Goal: Transaction & Acquisition: Purchase product/service

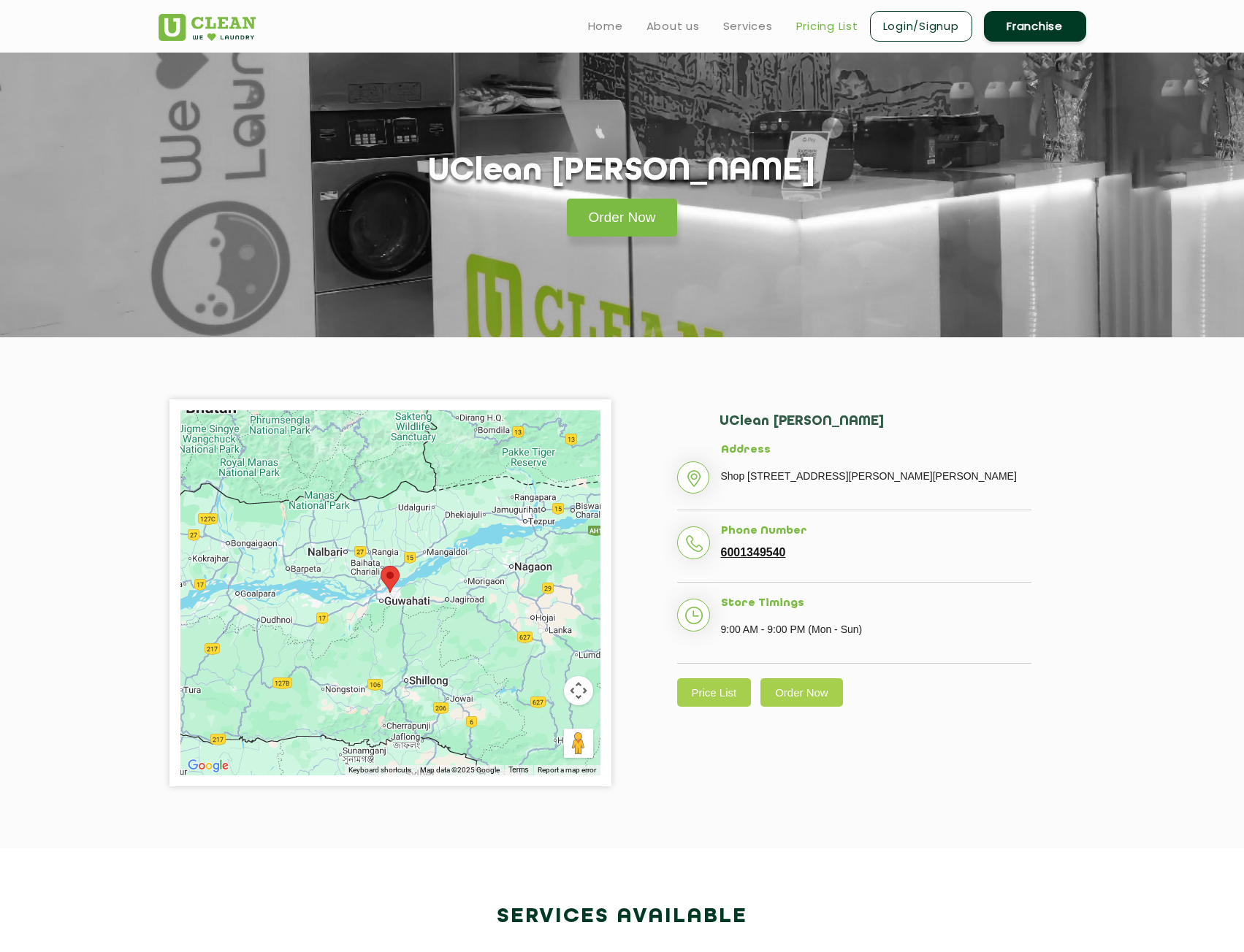
click at [816, 22] on link "Pricing List" at bounding box center [828, 26] width 62 height 17
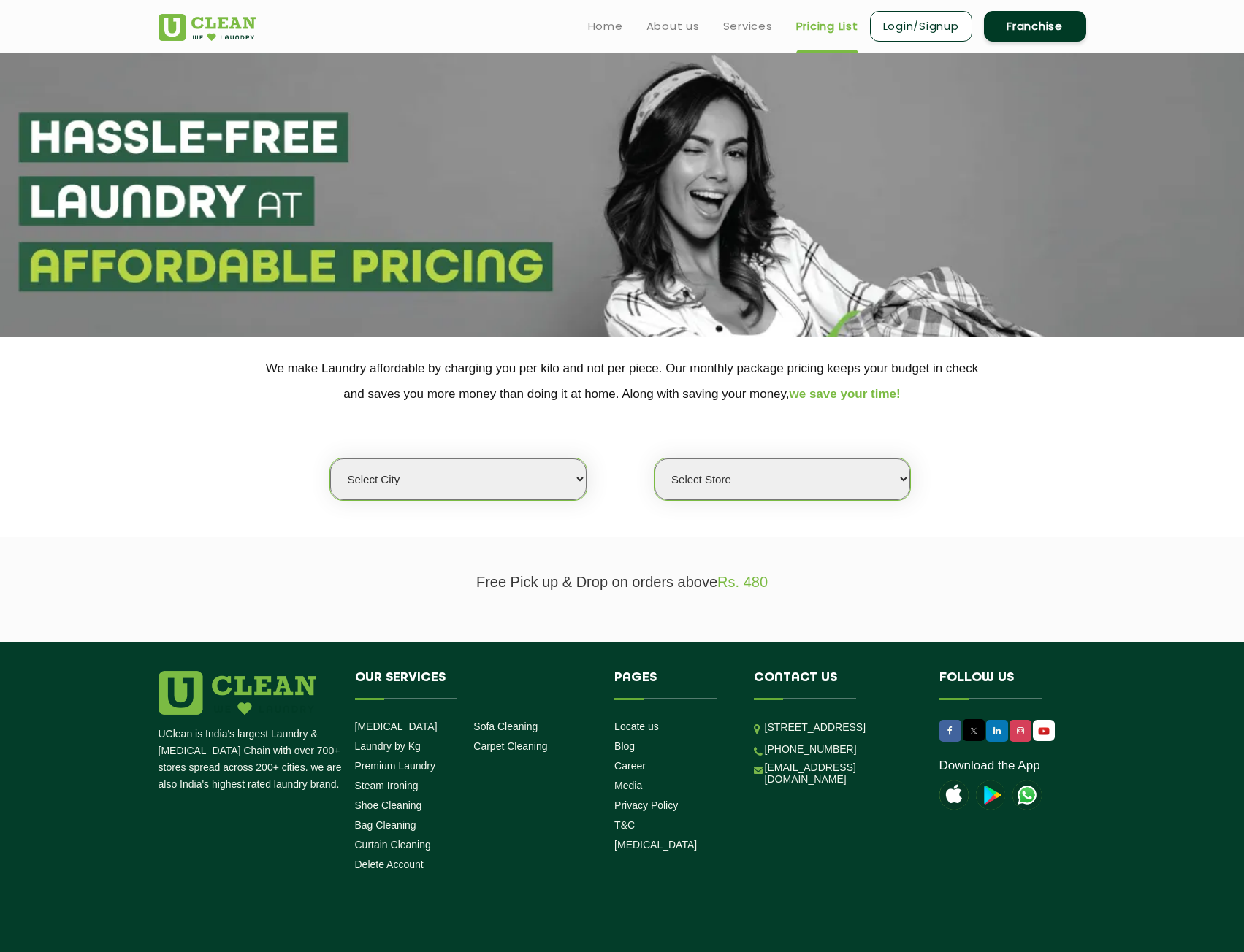
click at [519, 481] on select "Select city [GEOGRAPHIC_DATA] [GEOGRAPHIC_DATA] [GEOGRAPHIC_DATA] [GEOGRAPHIC_D…" at bounding box center [458, 479] width 256 height 42
select select "23"
click at [330, 458] on select "Select city [GEOGRAPHIC_DATA] [GEOGRAPHIC_DATA] [GEOGRAPHIC_DATA] [GEOGRAPHIC_D…" at bounding box center [458, 479] width 256 height 42
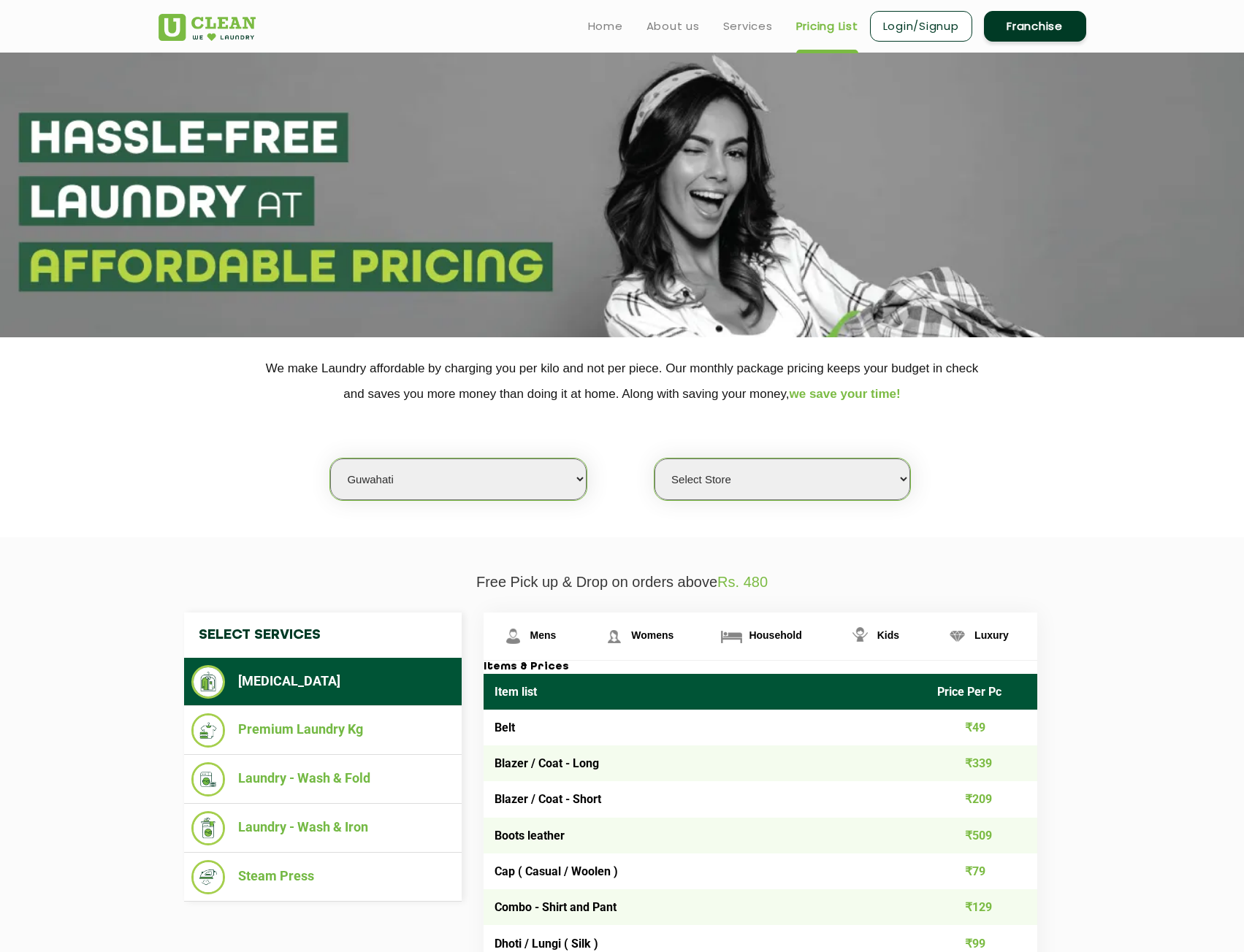
click at [755, 495] on select "Select Store UClean [PERSON_NAME] UClean Ghoramara UClean Narengi UClean Ulubar…" at bounding box center [783, 479] width 256 height 42
select select "50"
click at [655, 458] on select "Select Store UClean [PERSON_NAME] UClean Ghoramara UClean Narengi UClean Ulubar…" at bounding box center [783, 479] width 256 height 42
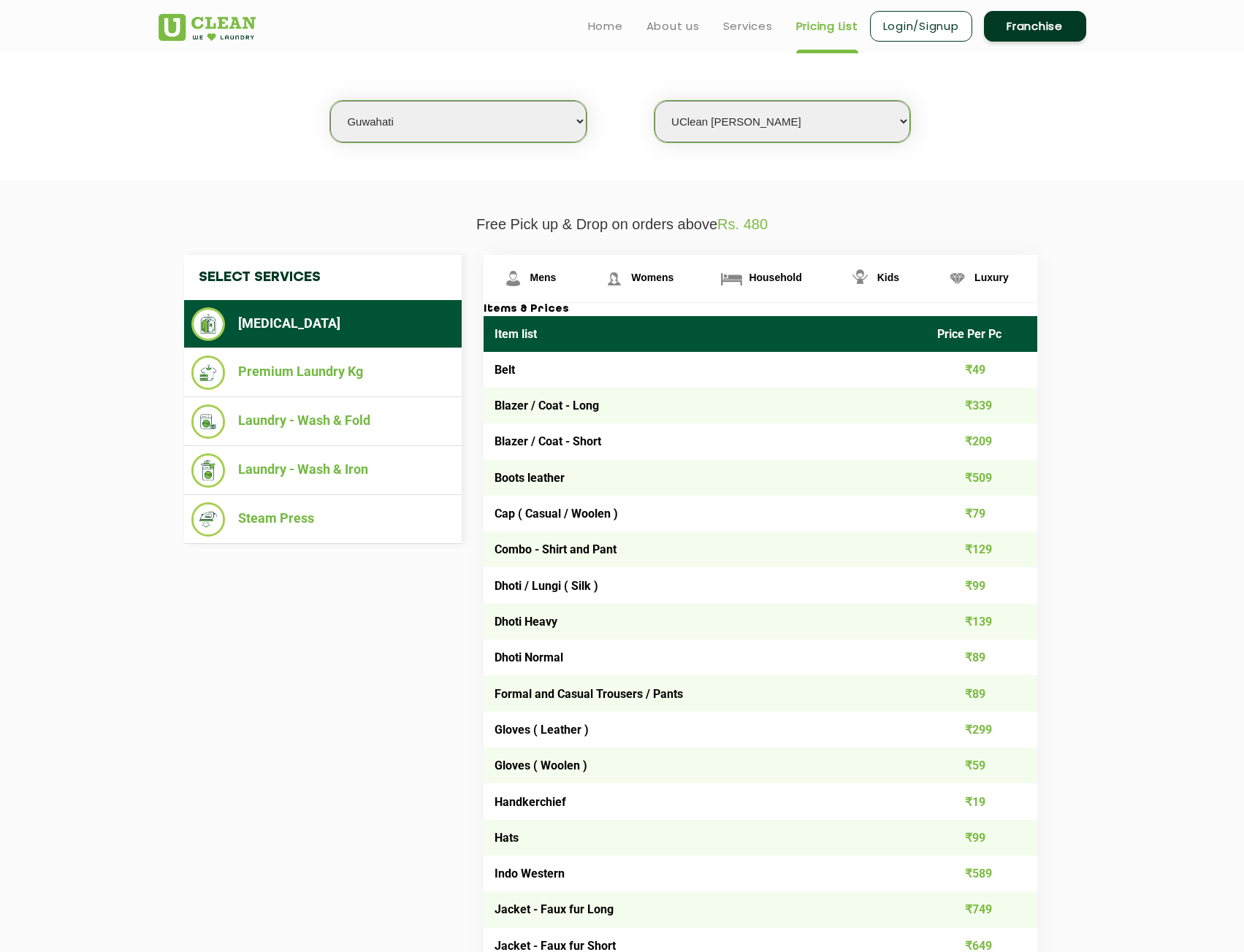
scroll to position [73, 0]
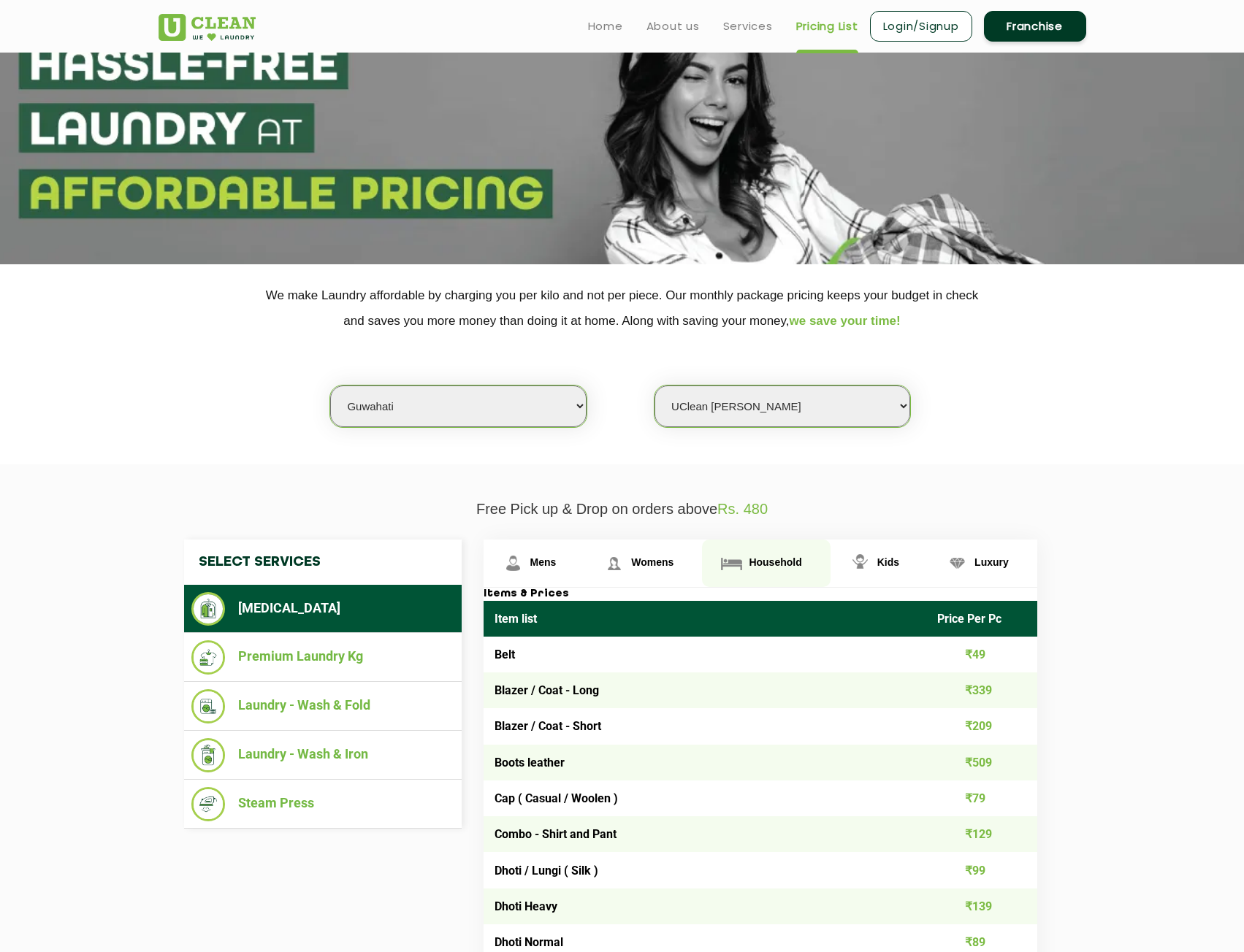
click at [757, 557] on span "Household" at bounding box center [775, 563] width 53 height 12
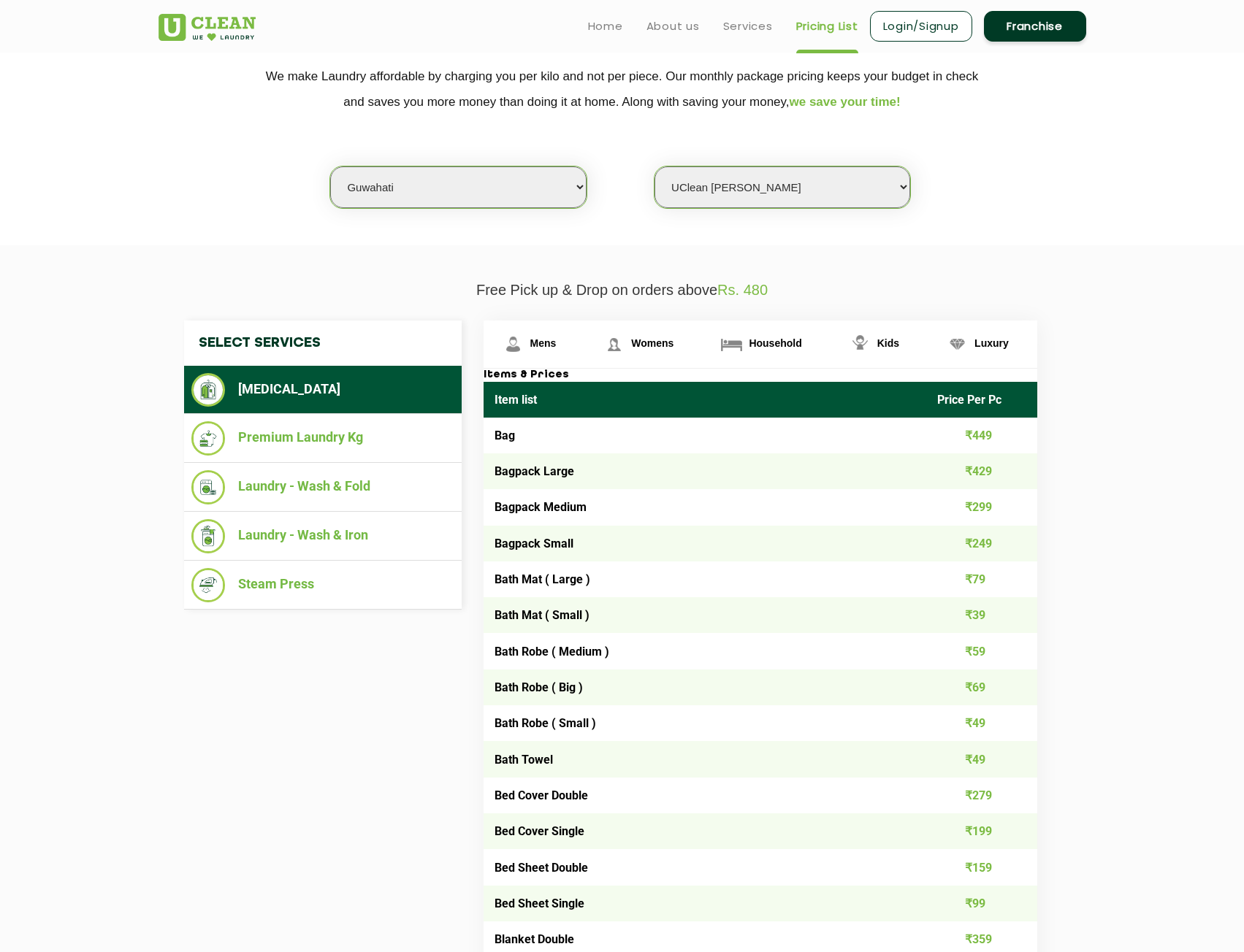
scroll to position [0, 0]
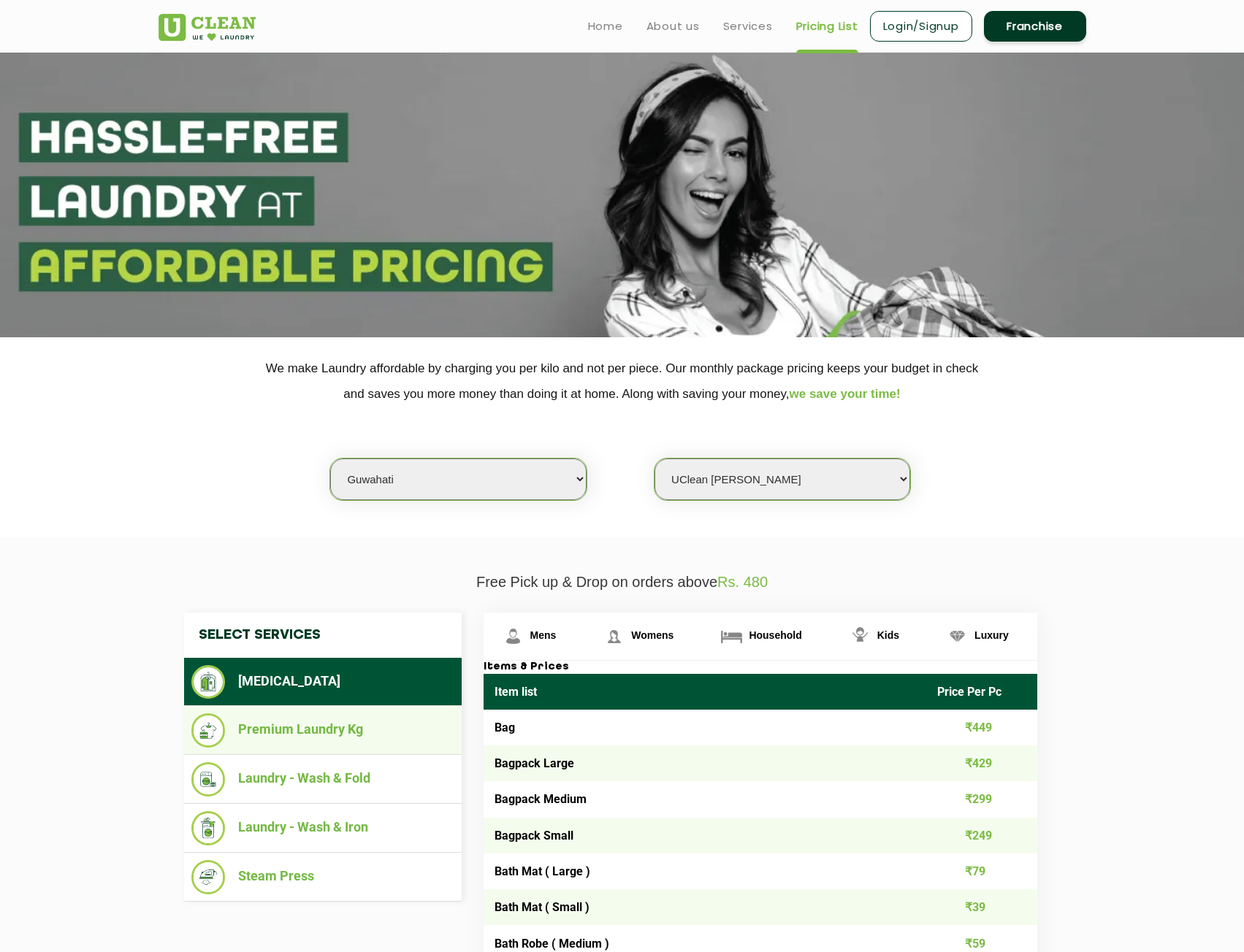
click at [355, 741] on li "Premium Laundry Kg" at bounding box center [323, 731] width 263 height 35
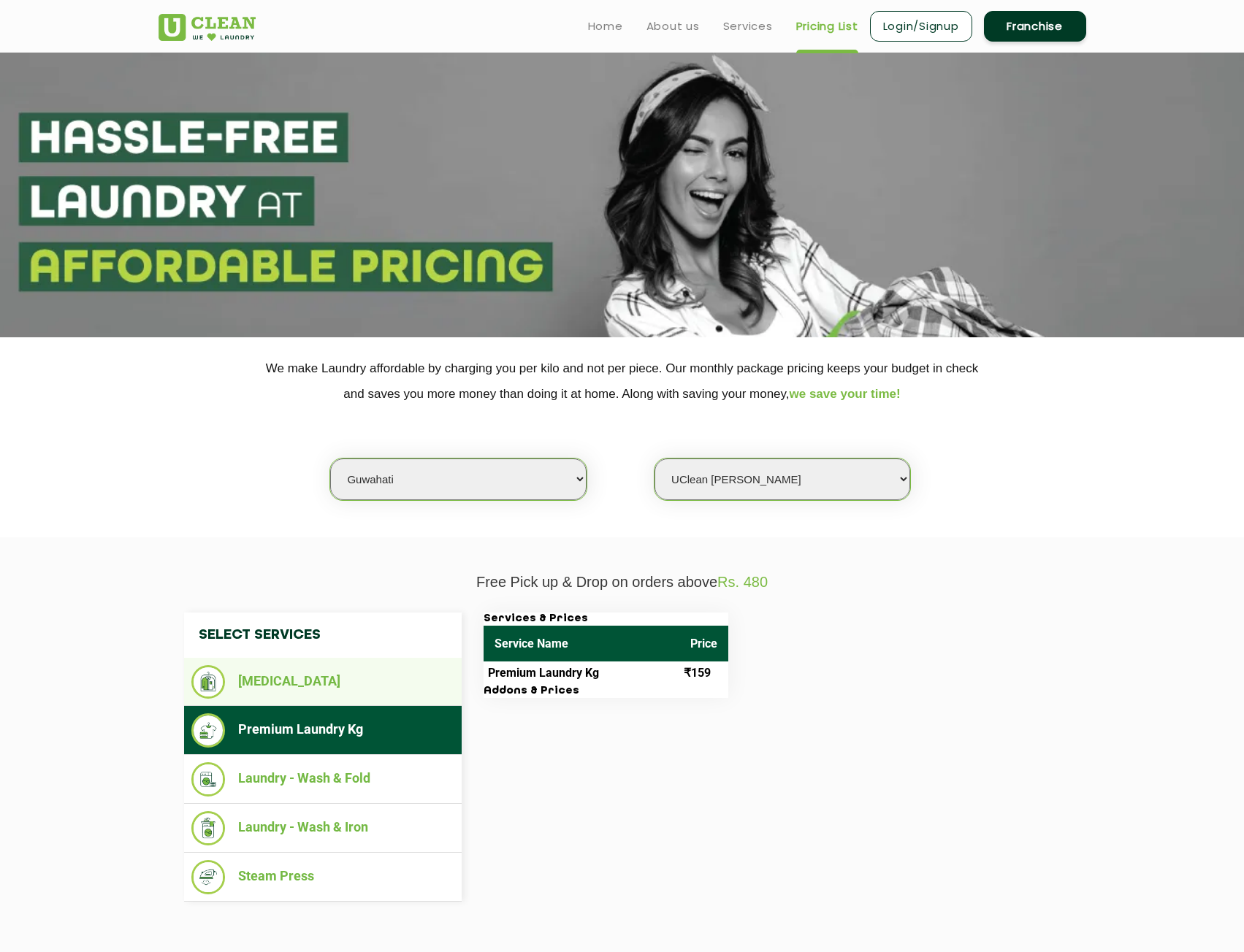
click at [259, 684] on li "[MEDICAL_DATA]" at bounding box center [323, 681] width 263 height 34
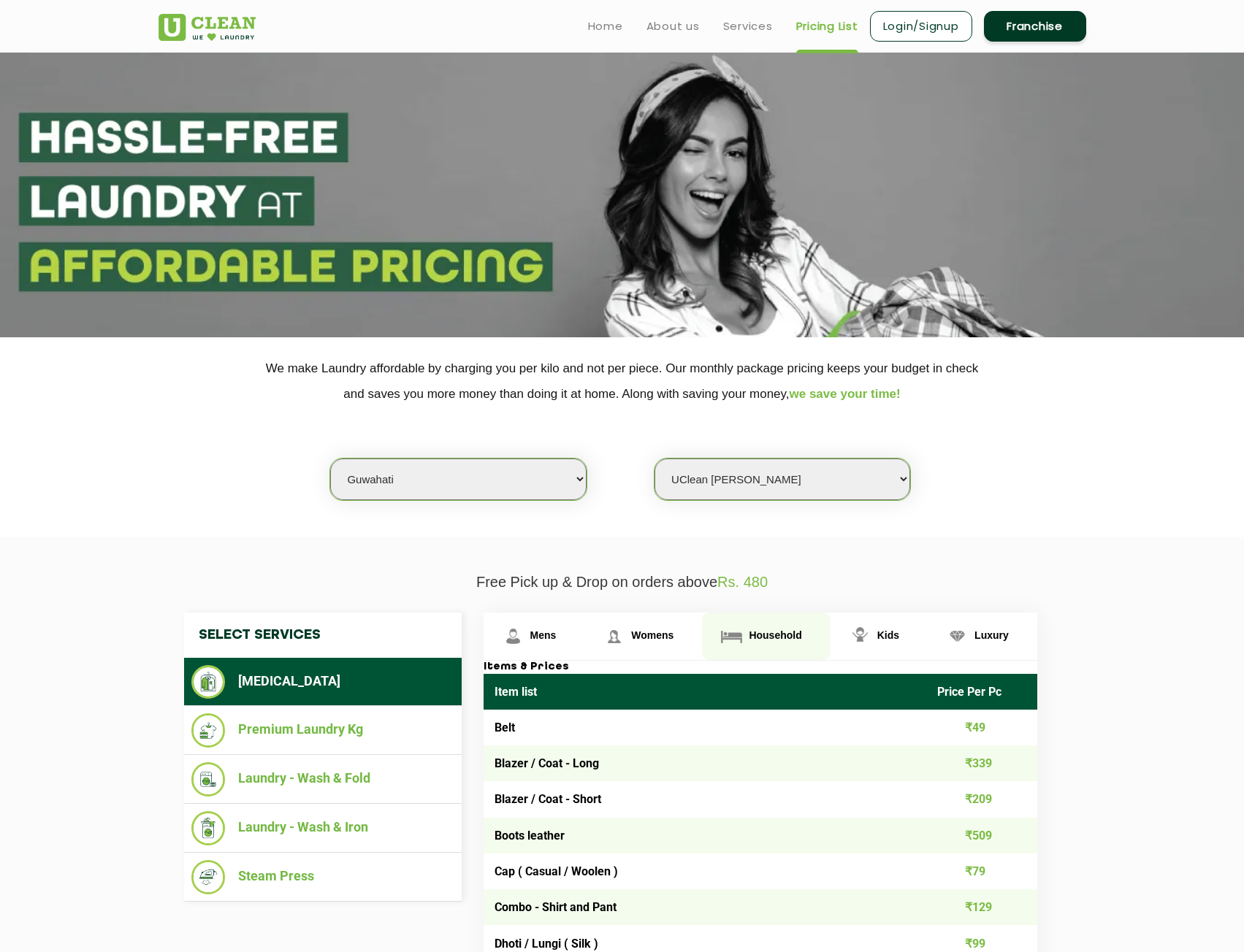
click at [789, 639] on span "Household" at bounding box center [775, 636] width 53 height 12
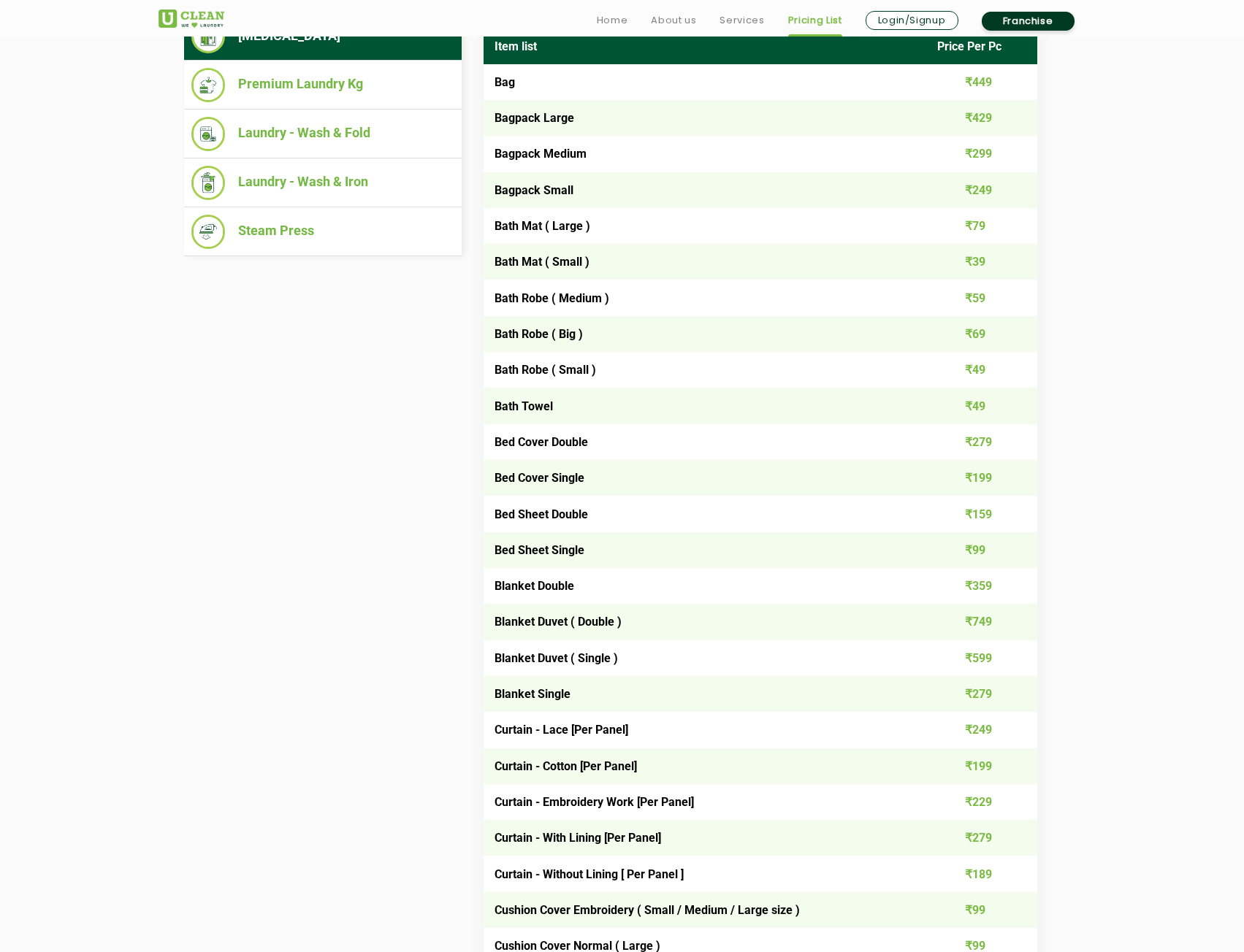
scroll to position [657, 0]
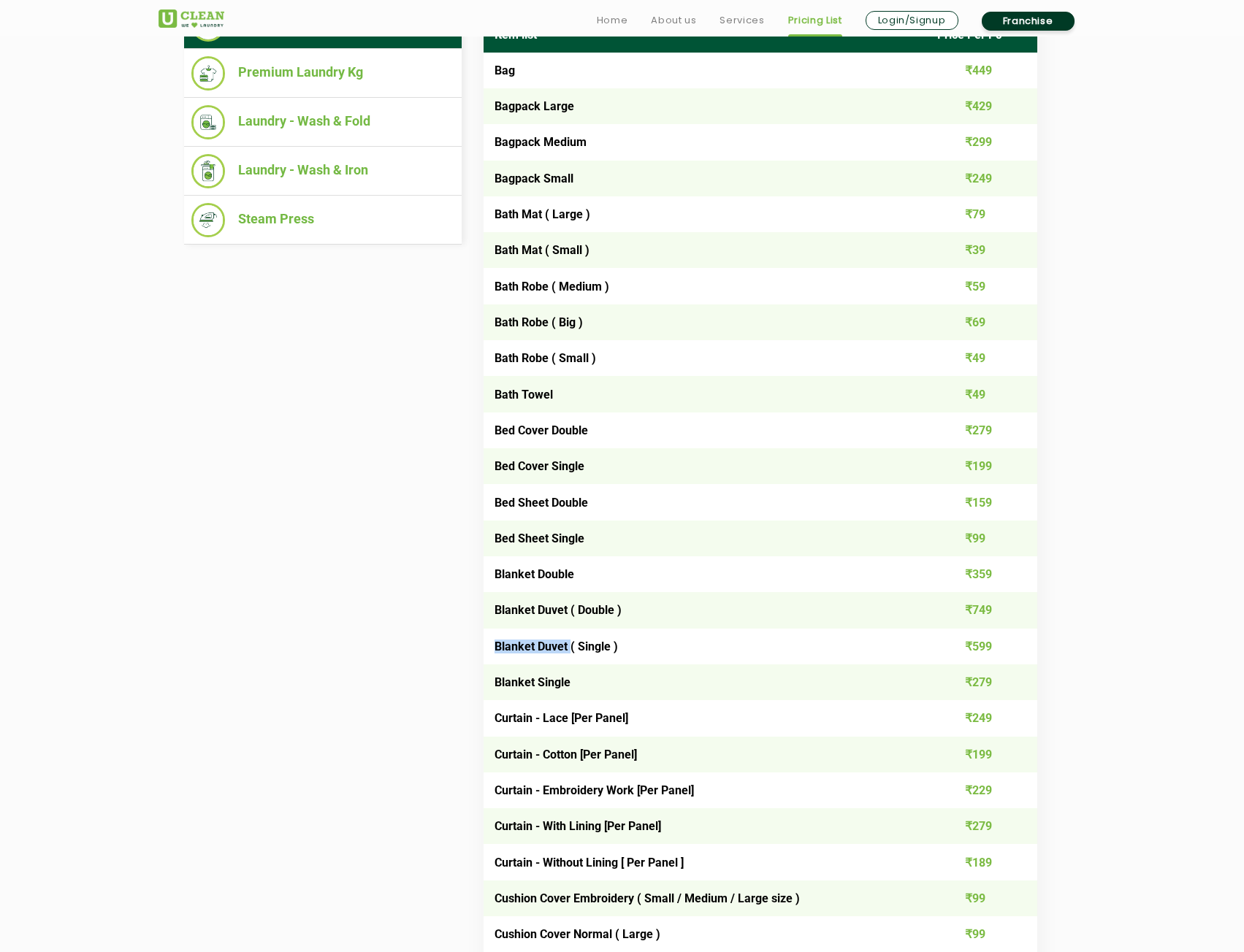
drag, startPoint x: 496, startPoint y: 646, endPoint x: 571, endPoint y: 638, distance: 75.4
click at [571, 638] on td "Blanket Duvet ( Single )" at bounding box center [705, 646] width 444 height 35
copy td "Blanket Duvet"
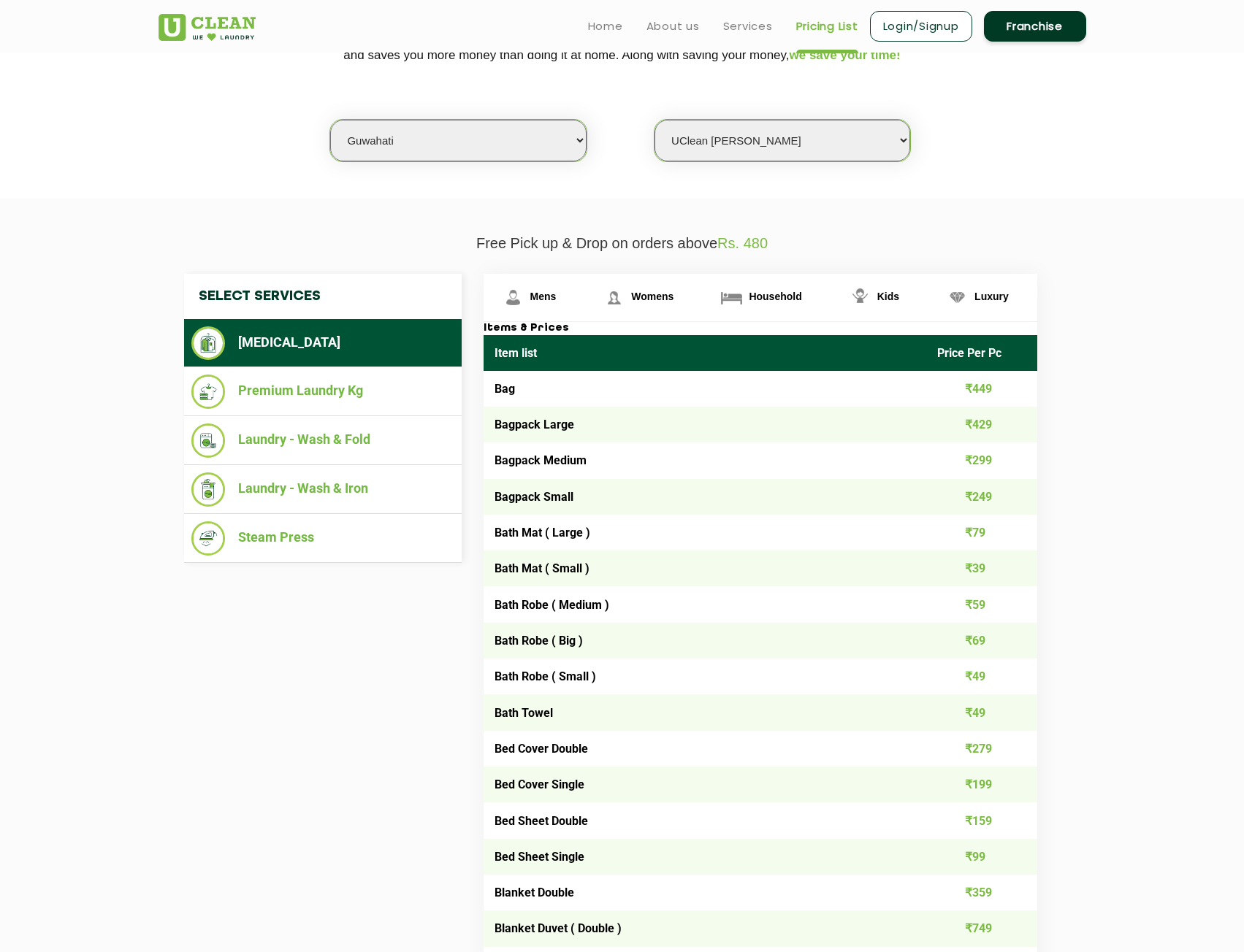
scroll to position [146, 0]
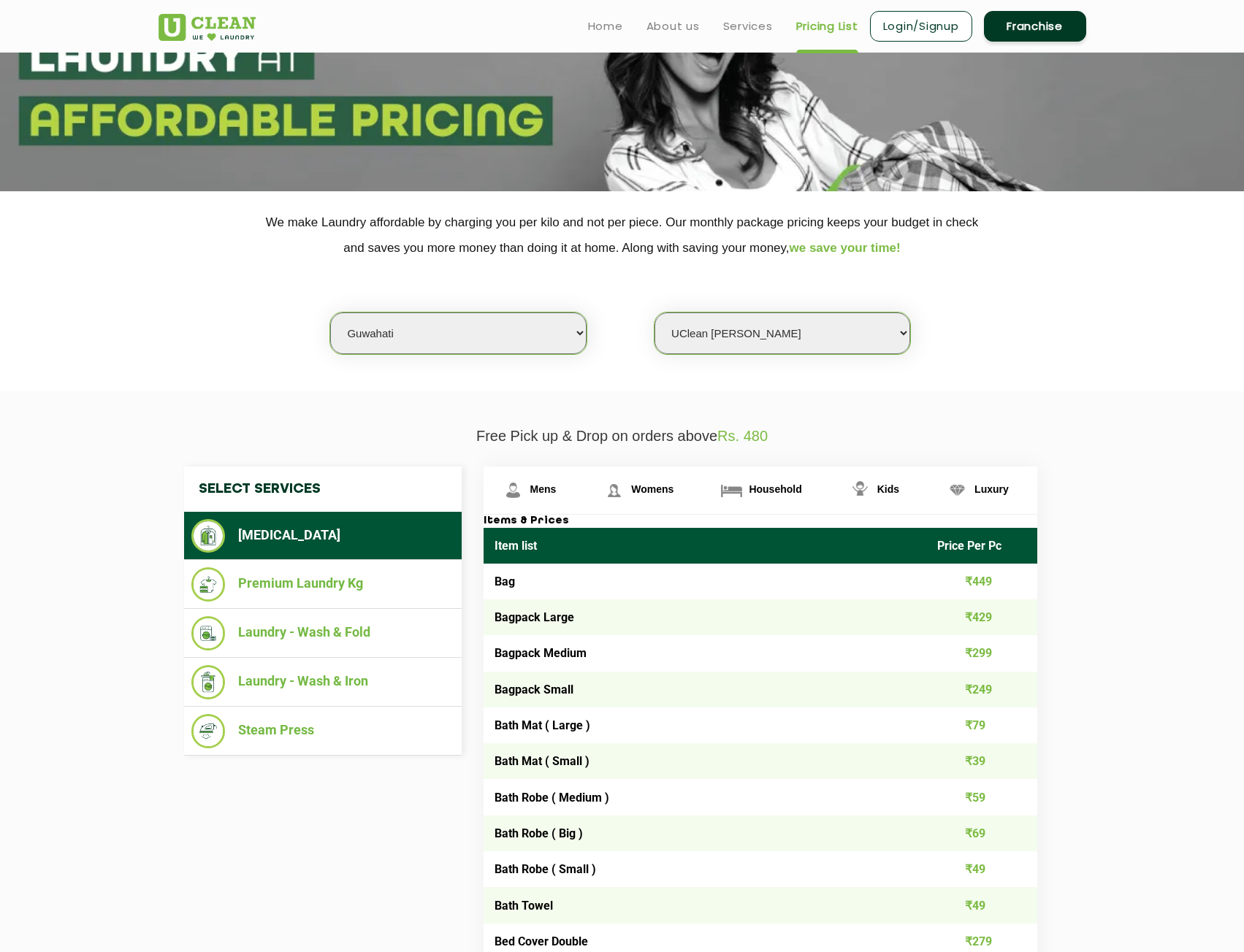
click at [924, 31] on link "Login/Signup" at bounding box center [921, 26] width 102 height 30
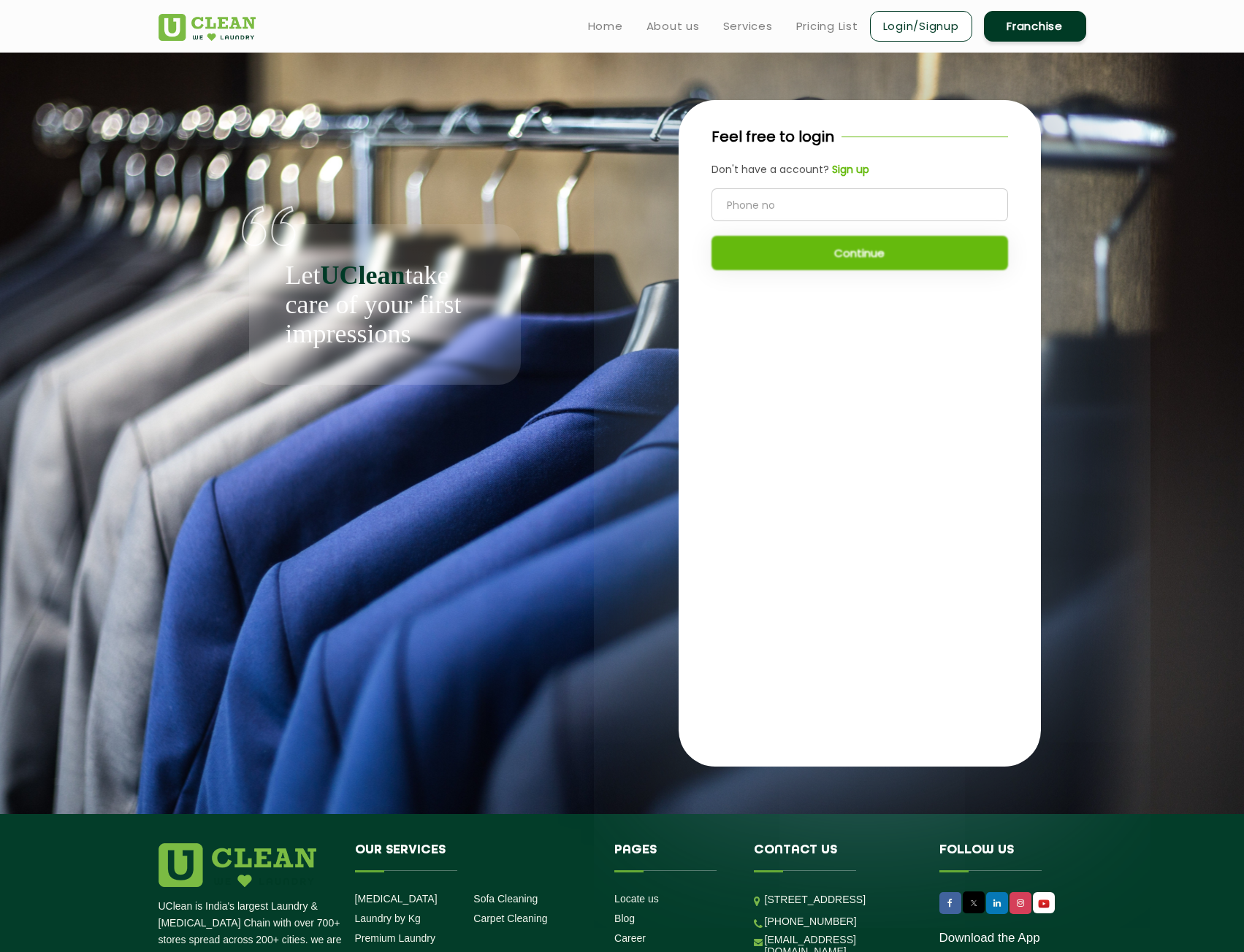
click at [820, 197] on input "tel" at bounding box center [860, 205] width 297 height 33
click at [844, 171] on b "Sign up" at bounding box center [850, 169] width 37 height 15
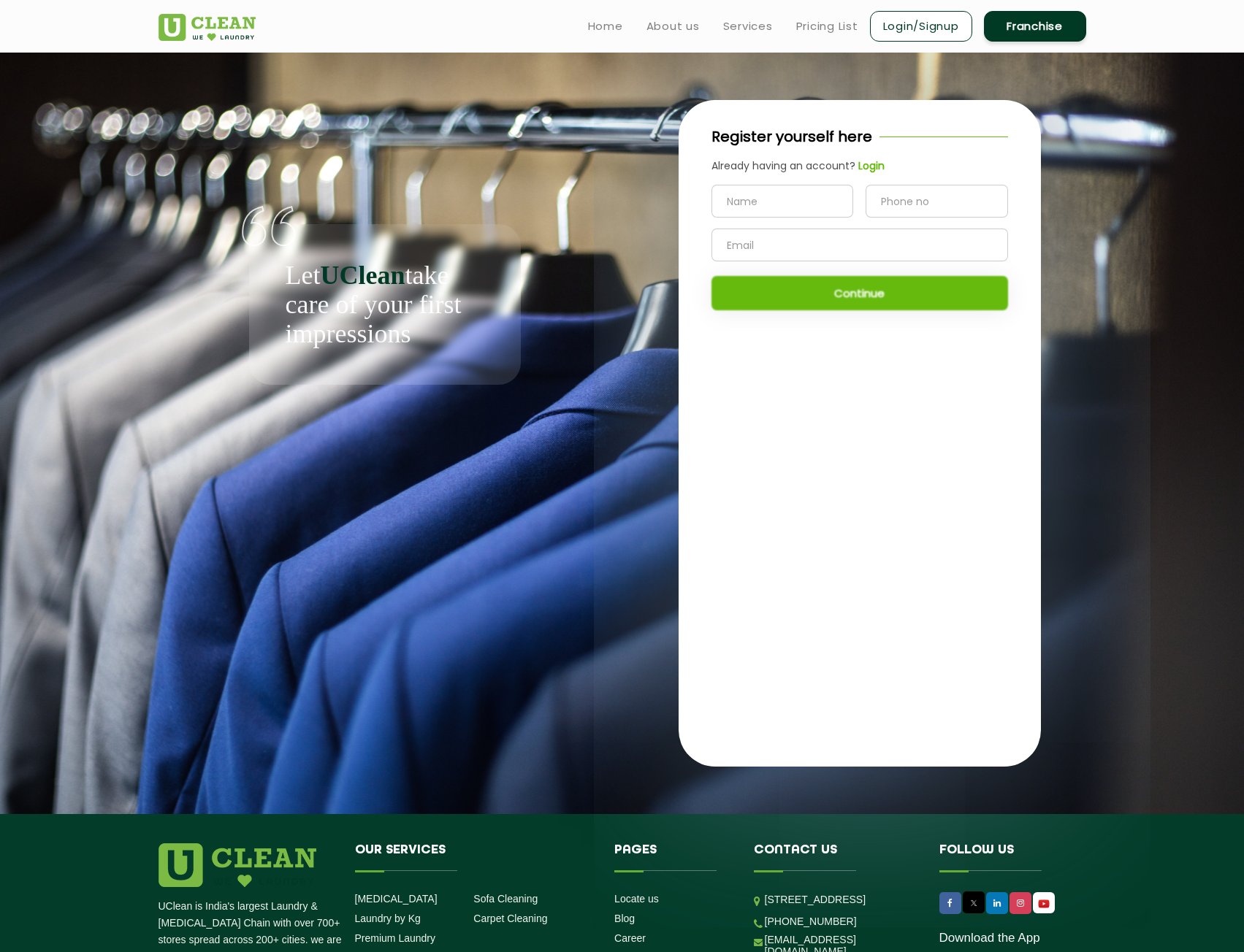
click at [814, 196] on input "text" at bounding box center [783, 201] width 143 height 33
type input "[PERSON_NAME]"
type input "7002149064"
click at [830, 245] on input "text" at bounding box center [860, 245] width 297 height 33
type input "[EMAIL_ADDRESS][DOMAIN_NAME]"
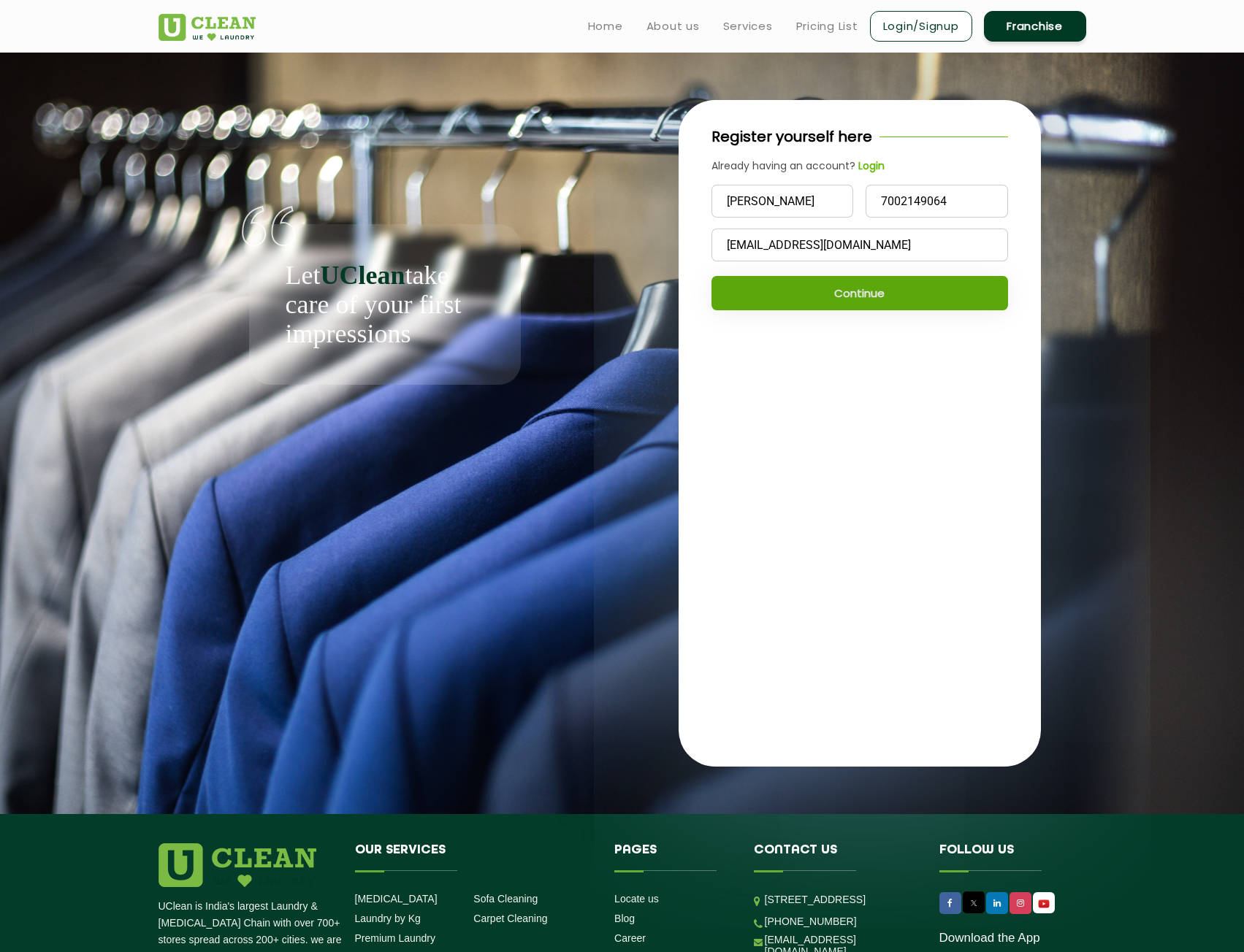
click at [850, 292] on button "Continue" at bounding box center [860, 293] width 297 height 35
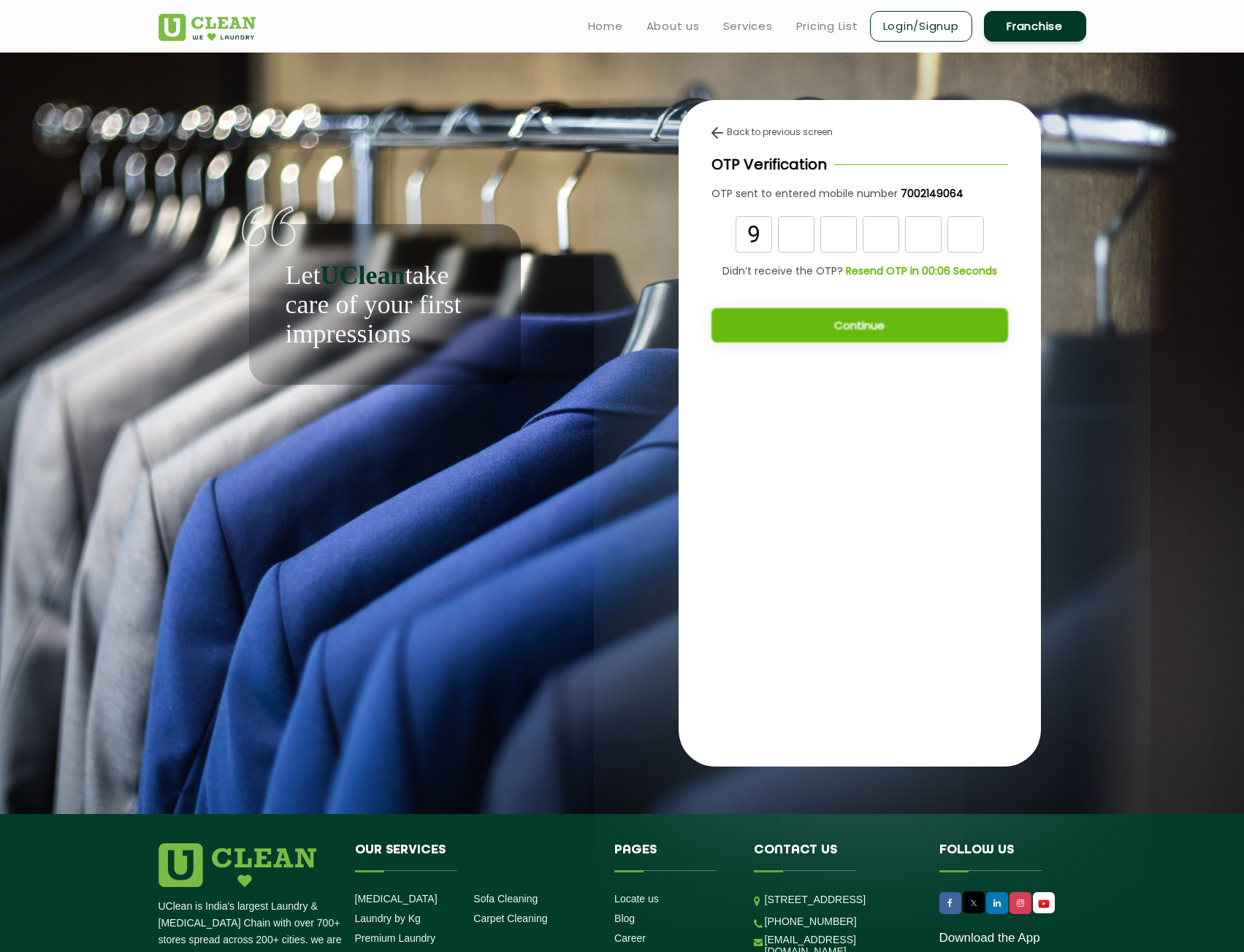
type input "9"
type input "7"
type input "5"
type input "2"
type input "0"
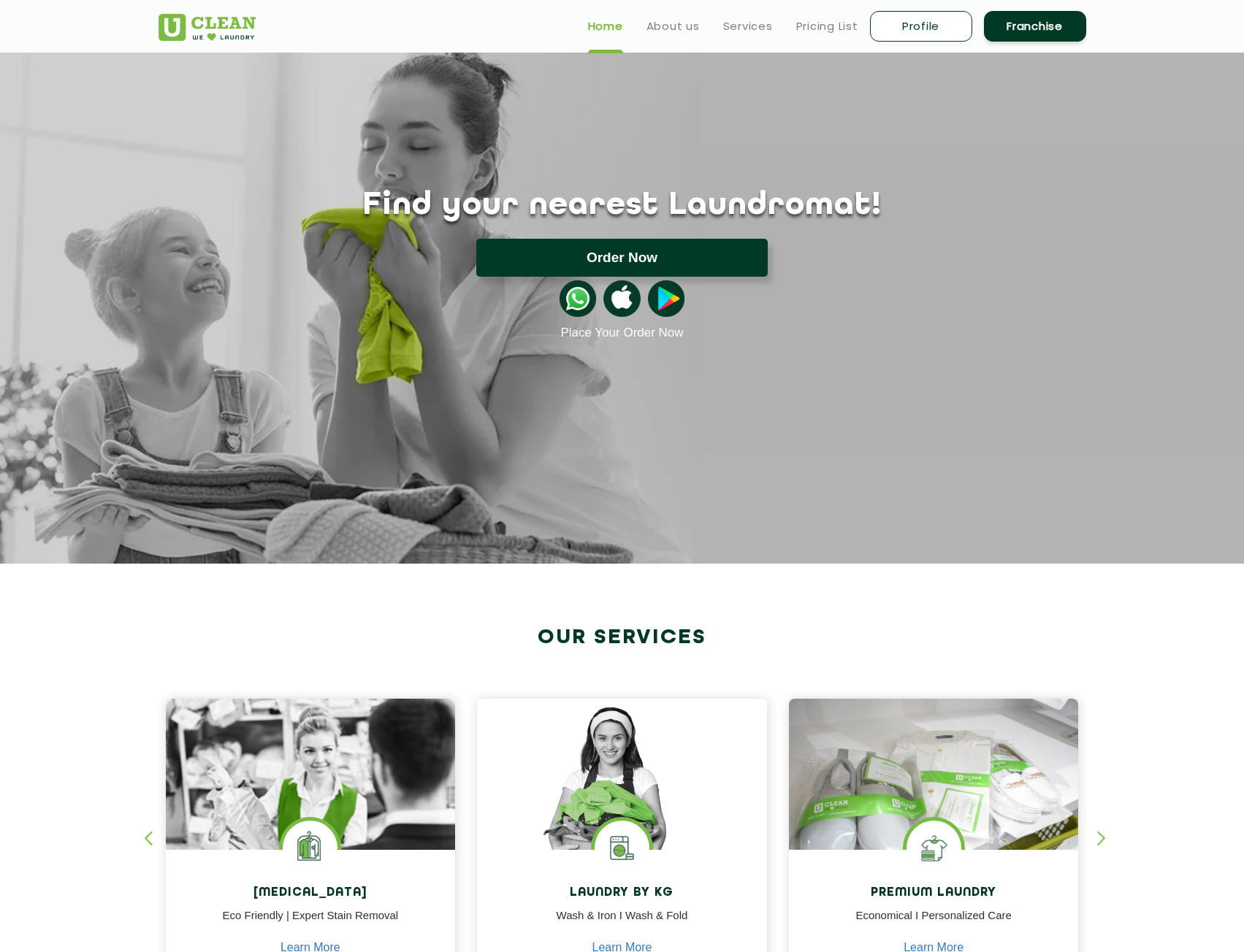
click at [625, 260] on button "Order Now" at bounding box center [622, 258] width 292 height 38
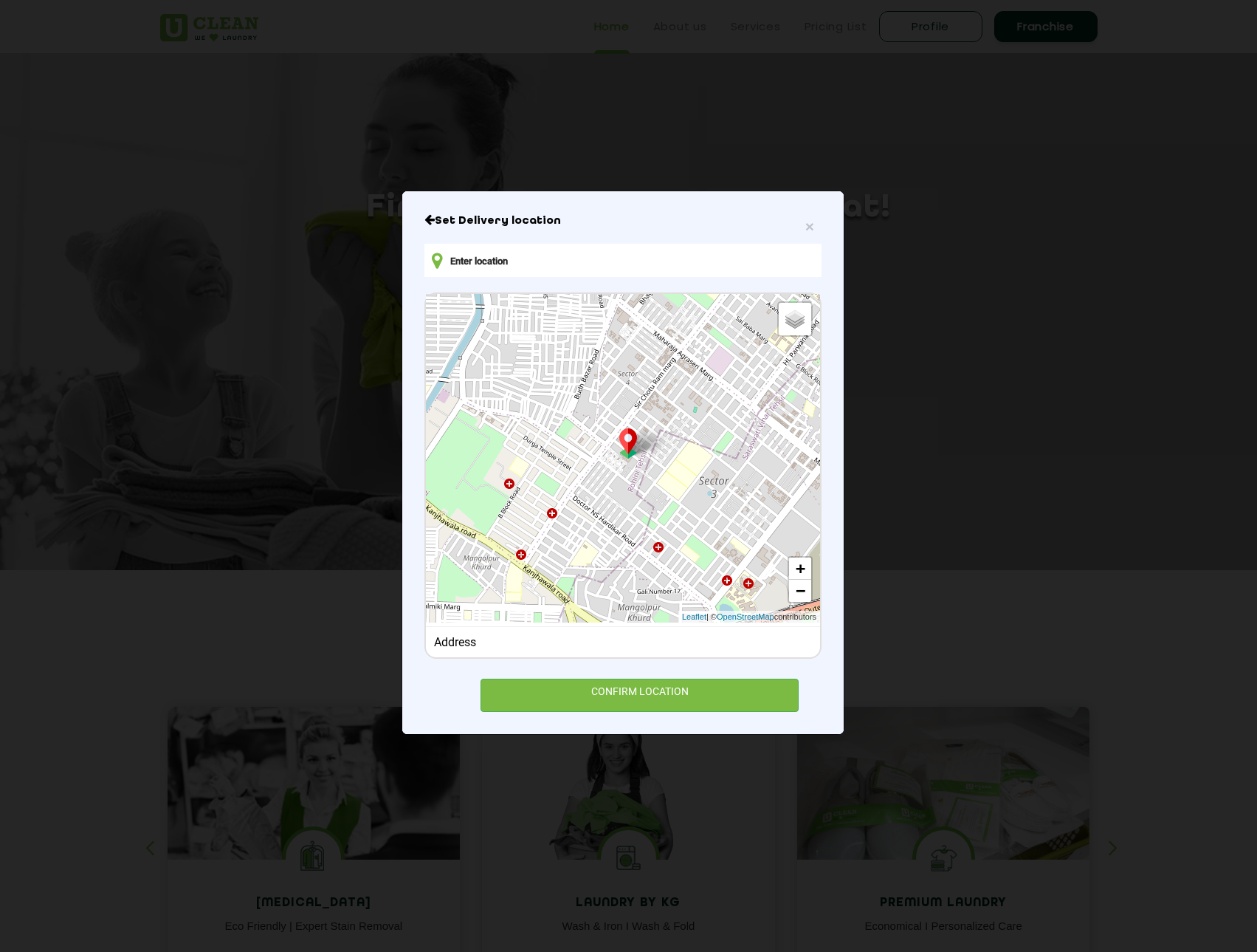
click at [569, 265] on input "text" at bounding box center [623, 261] width 397 height 33
click at [573, 259] on input "text" at bounding box center [623, 261] width 397 height 33
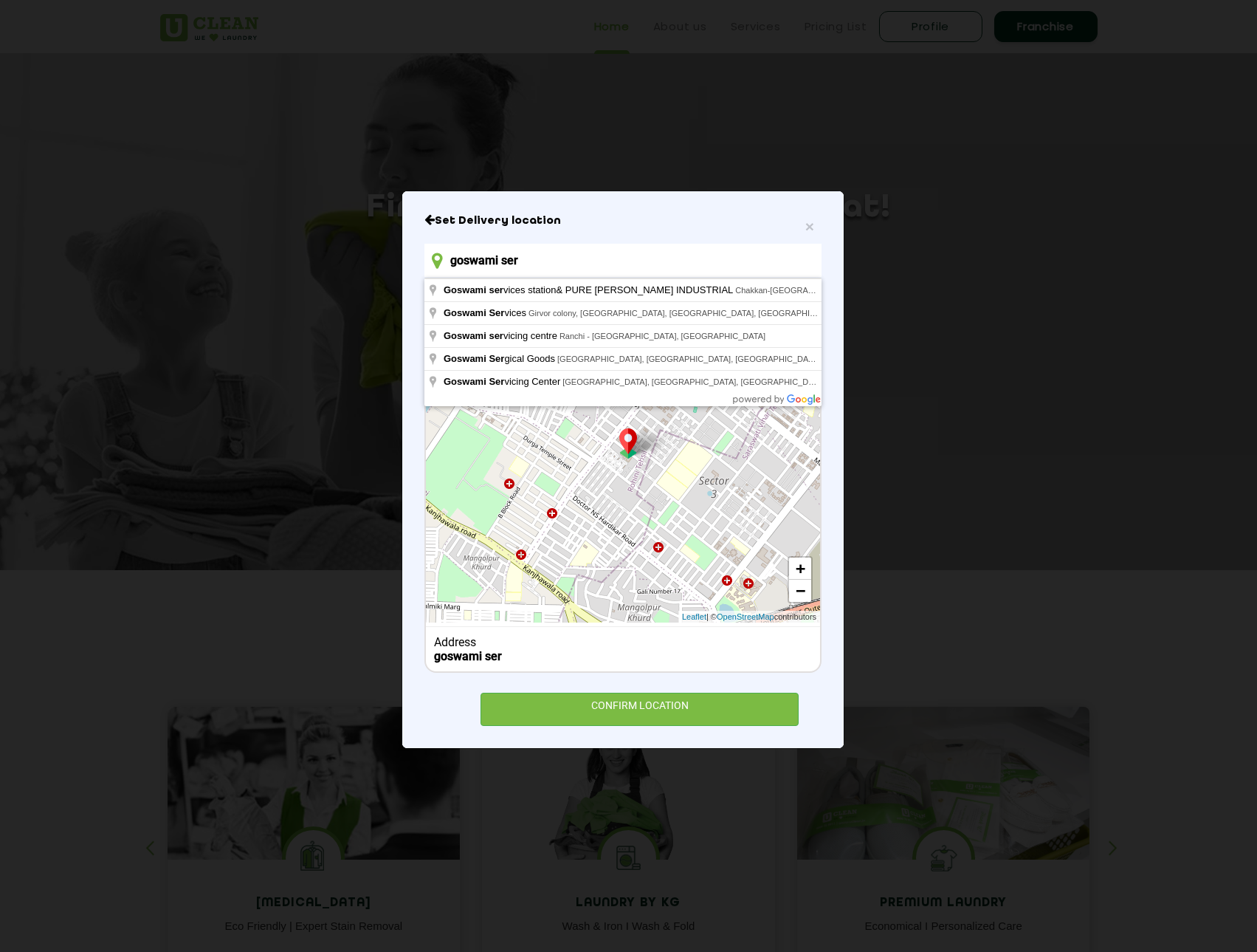
drag, startPoint x: 569, startPoint y: 258, endPoint x: 446, endPoint y: 260, distance: 123.0
click at [446, 260] on input "goswami ser" at bounding box center [623, 261] width 397 height 33
click at [532, 266] on input "pwd office" at bounding box center [623, 261] width 397 height 33
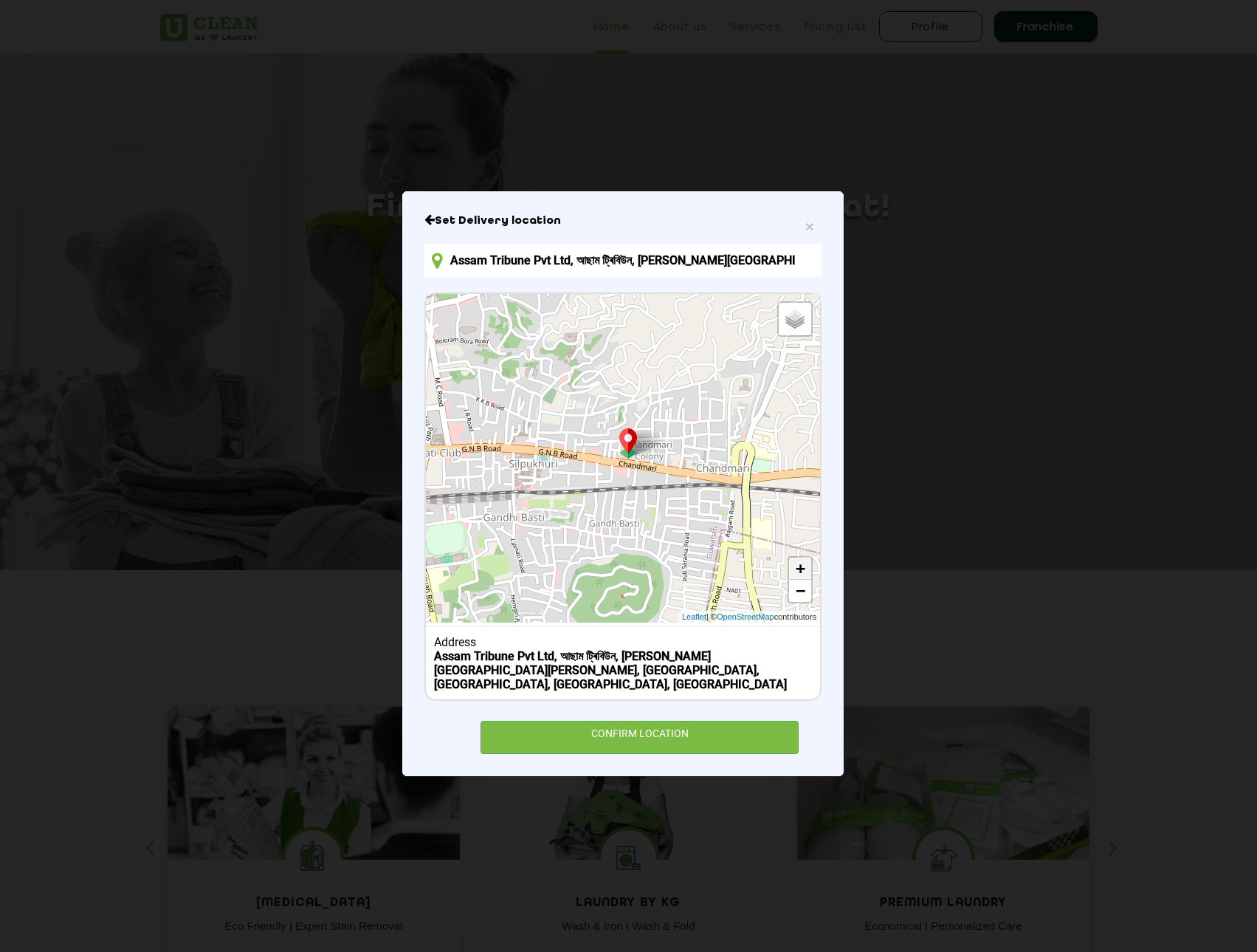
click at [800, 572] on link "+" at bounding box center [800, 568] width 22 height 22
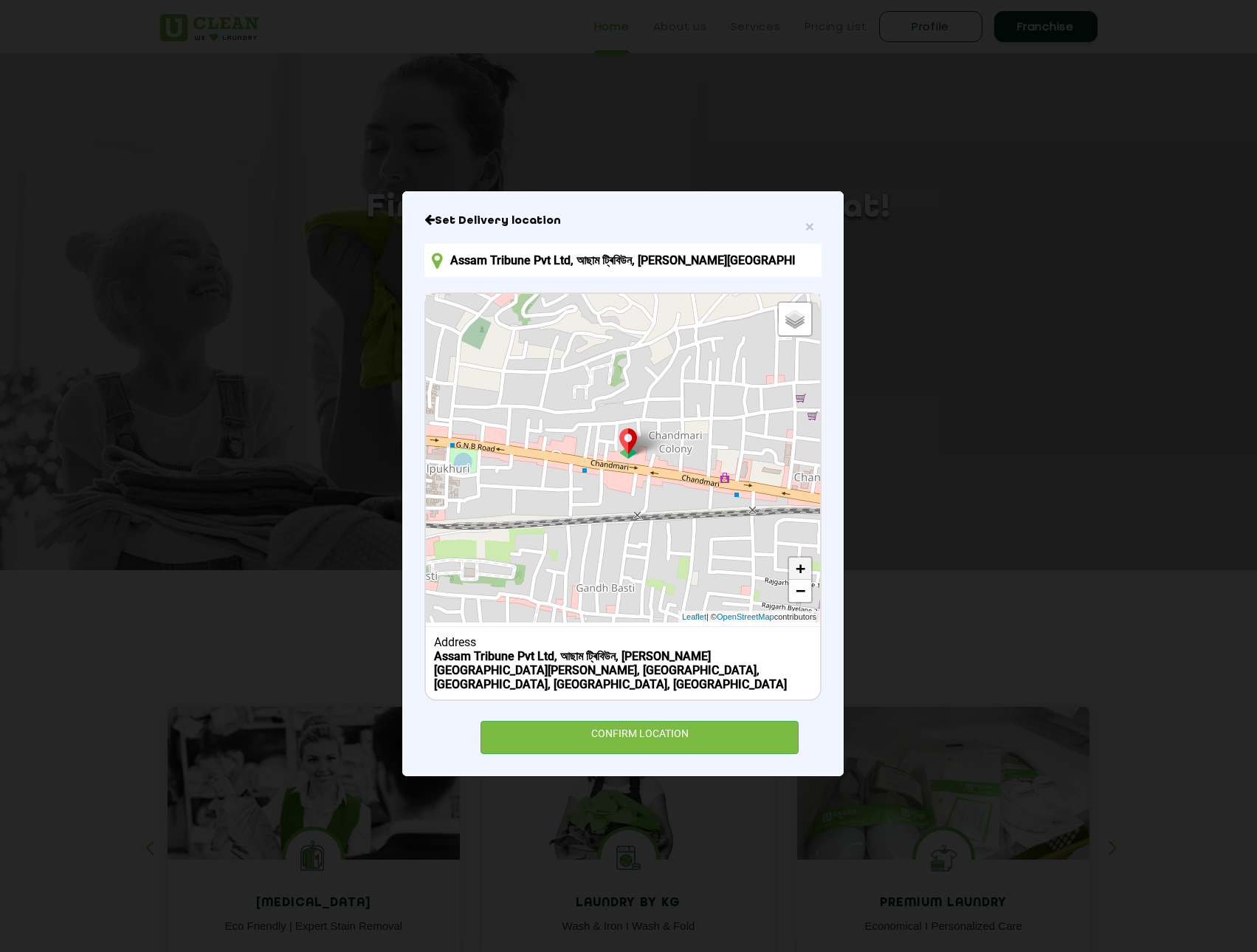
click at [800, 572] on link "+" at bounding box center [800, 568] width 22 height 22
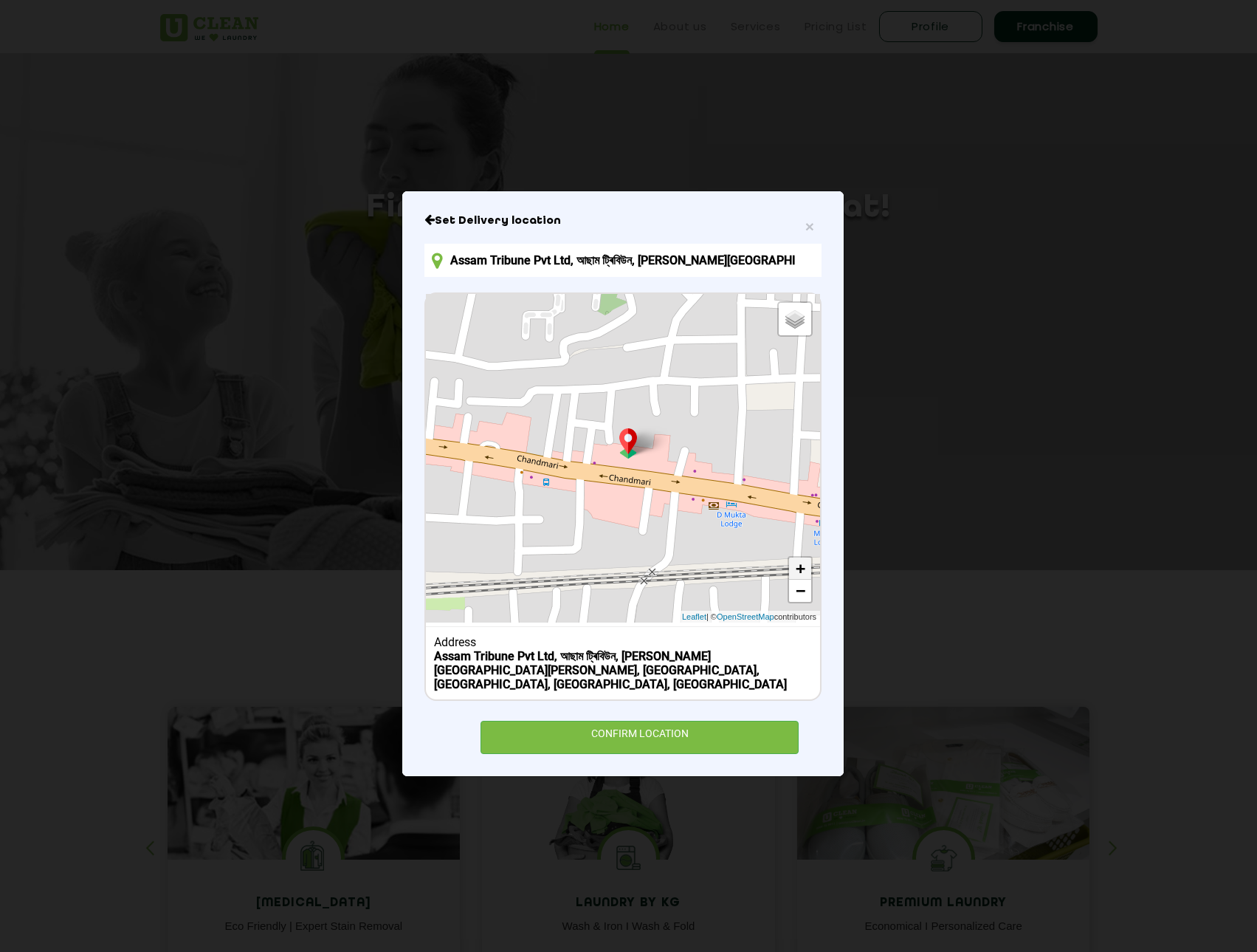
click at [800, 572] on link "+" at bounding box center [800, 568] width 22 height 22
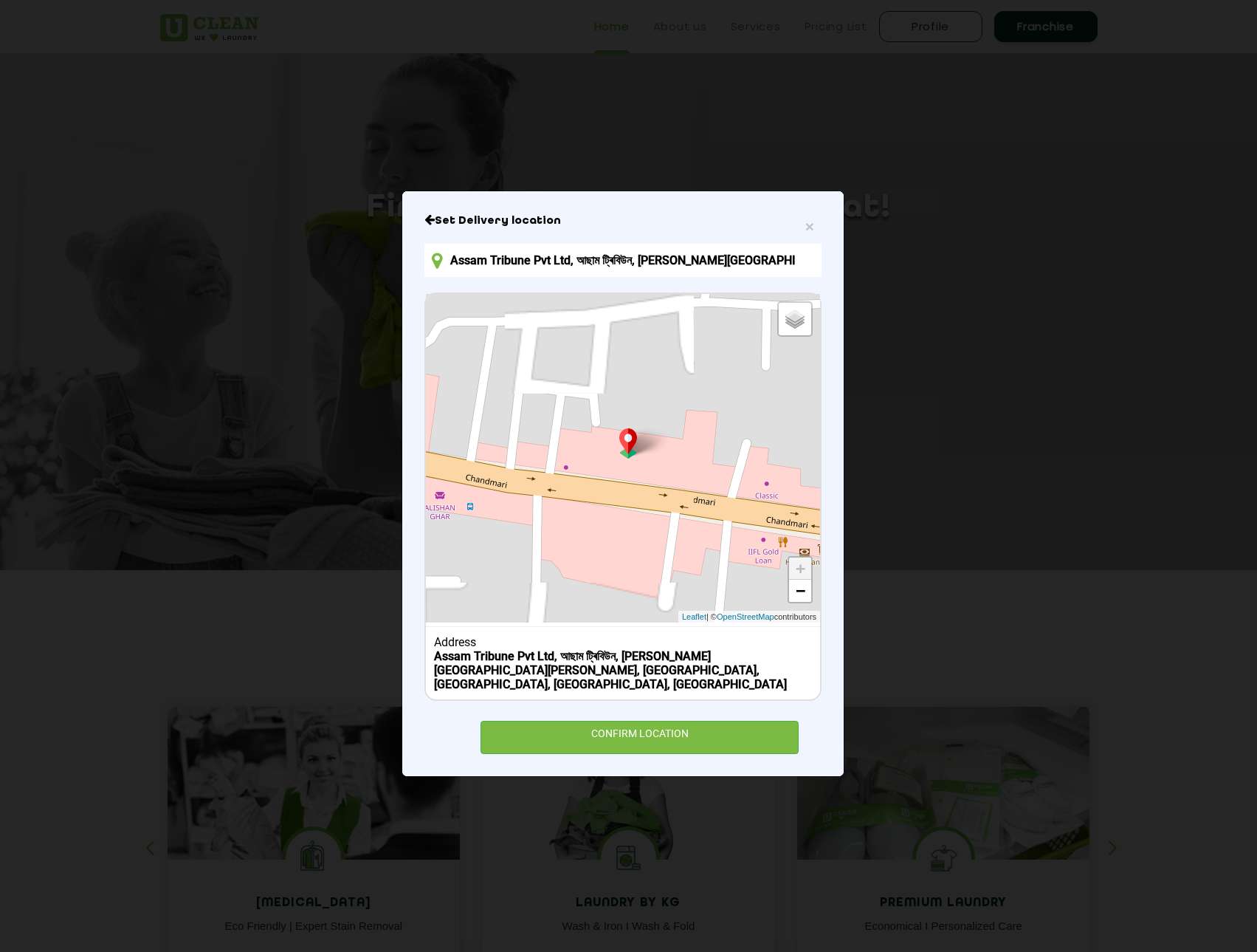
click at [800, 572] on link "+" at bounding box center [800, 568] width 22 height 22
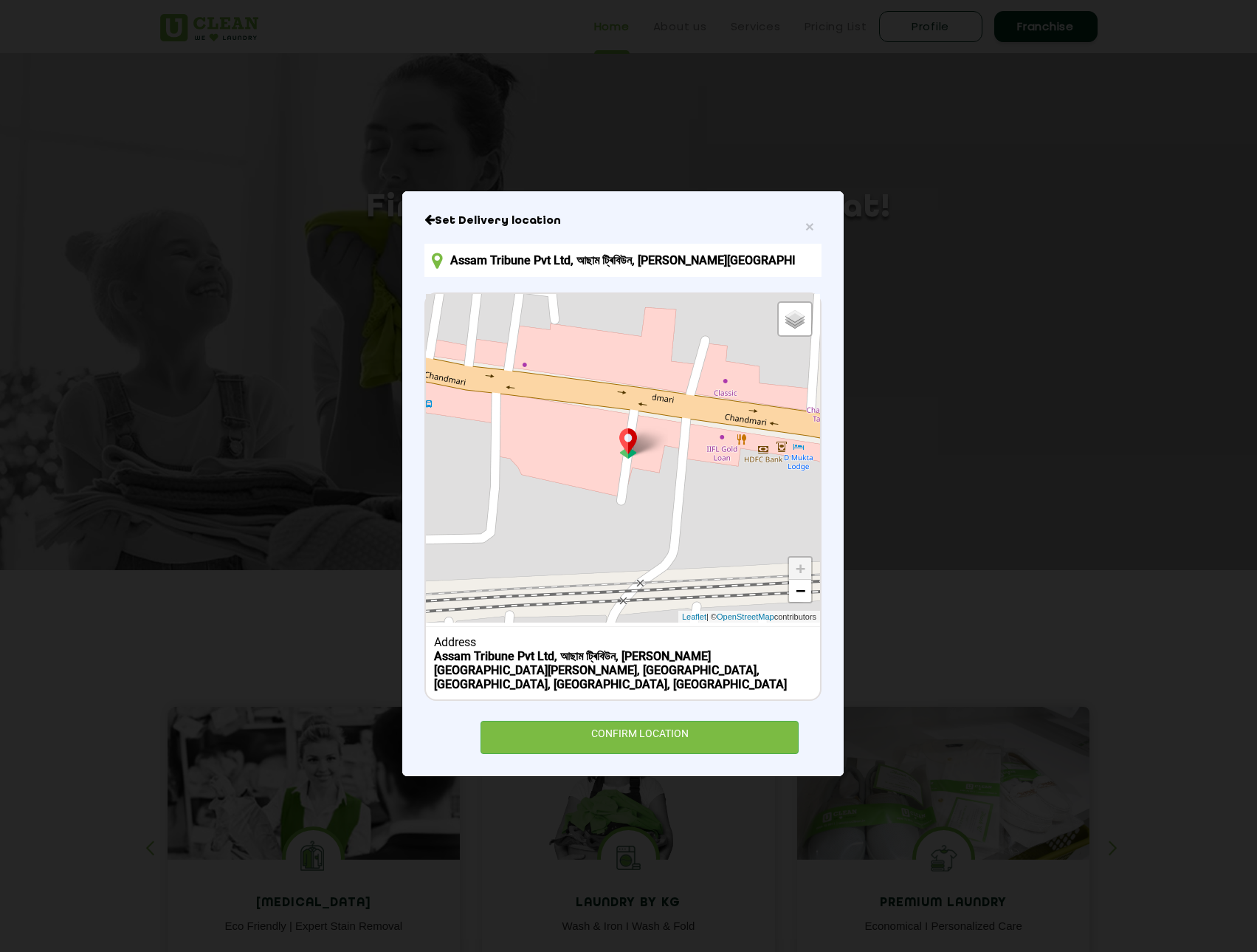
drag, startPoint x: 638, startPoint y: 537, endPoint x: 601, endPoint y: 433, distance: 110.4
click at [601, 433] on div "Default Satellite + − Leaflet | © OpenStreetMap contributors" at bounding box center [622, 458] width 394 height 329
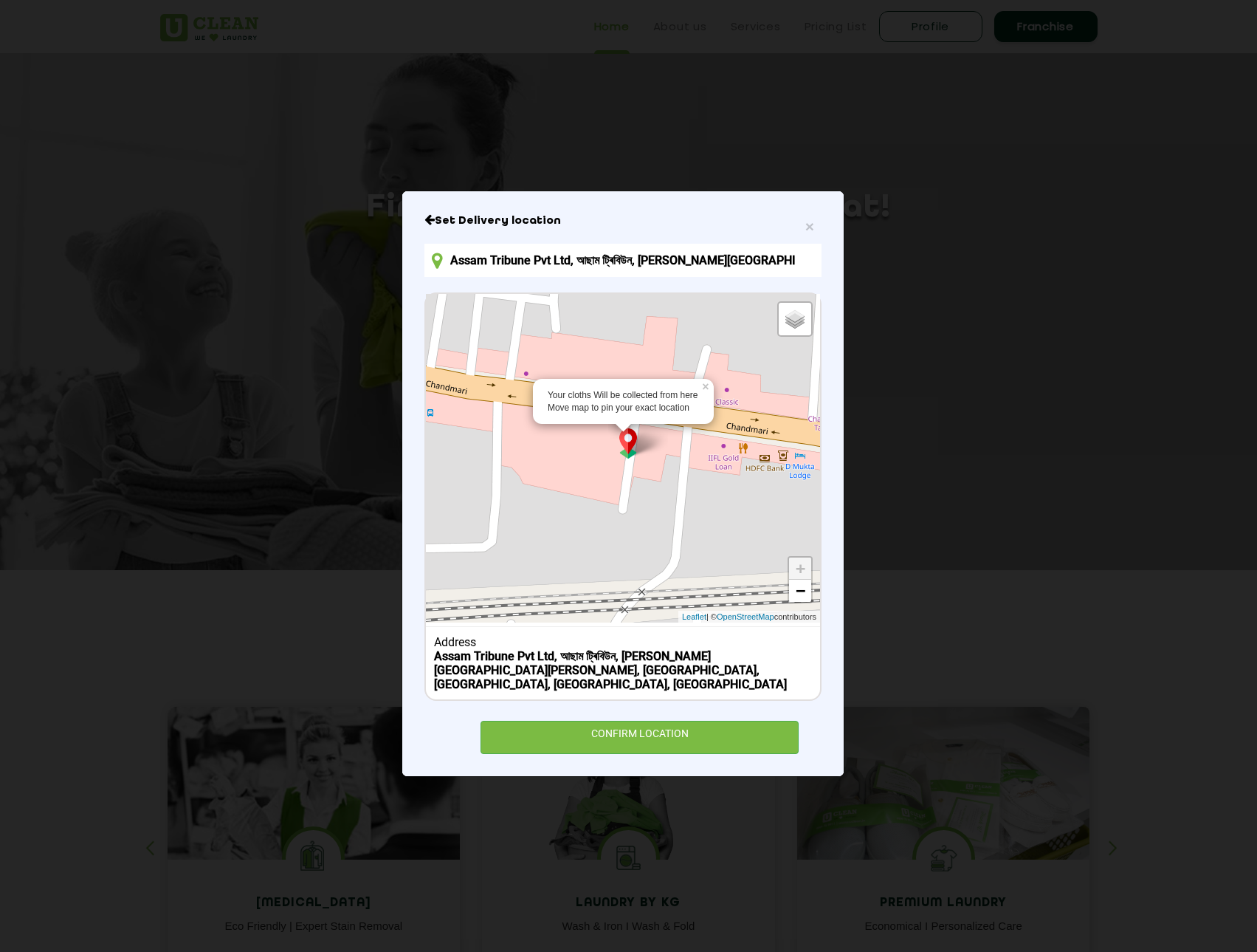
drag, startPoint x: 662, startPoint y: 450, endPoint x: 663, endPoint y: 462, distance: 12.0
click at [663, 462] on div "Your cloths Will be collected from here Move map to pin your exact location × D…" at bounding box center [622, 458] width 394 height 329
click at [671, 493] on div "Your cloths Will be collected from here Move map to pin your exact location × D…" at bounding box center [622, 458] width 394 height 329
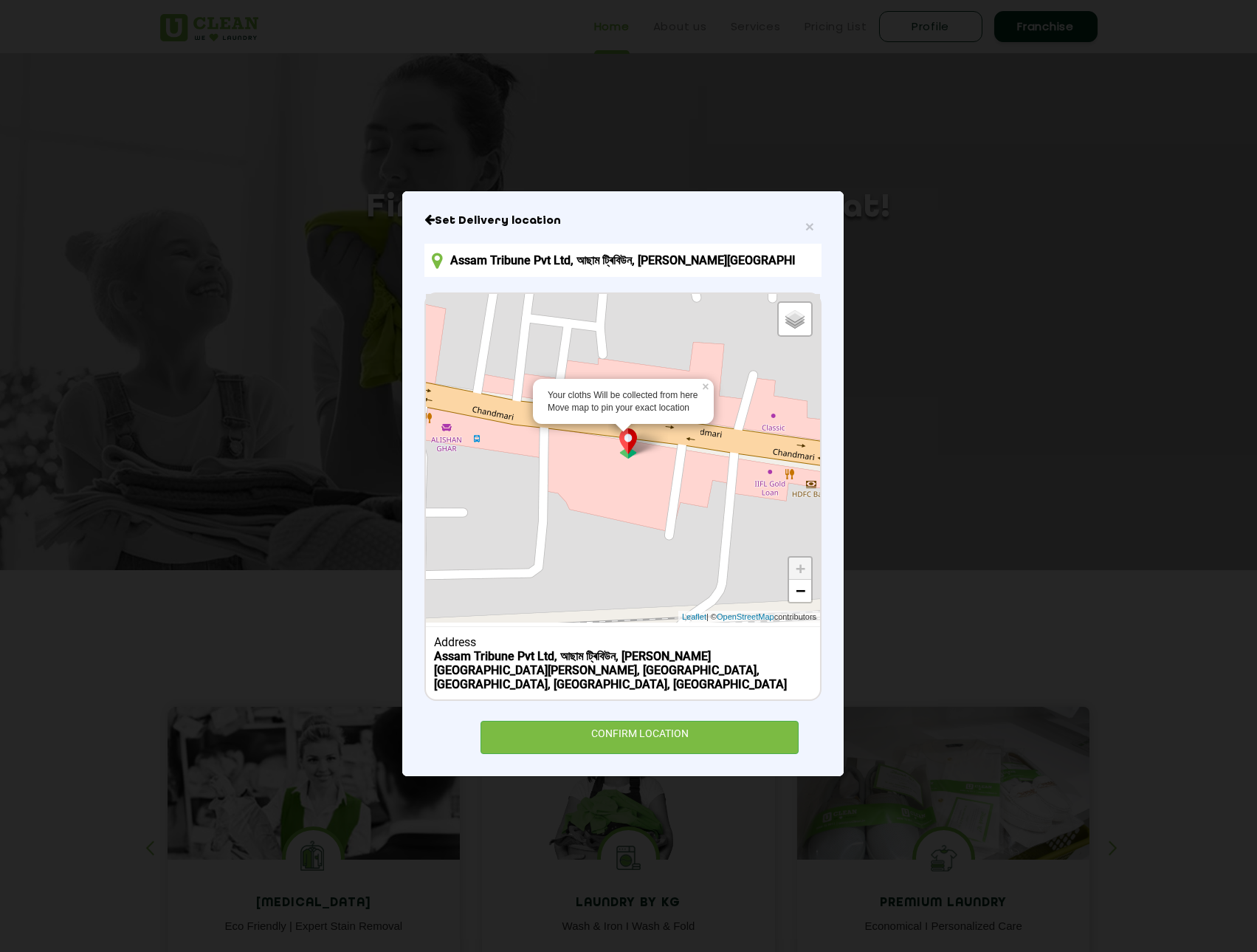
drag, startPoint x: 542, startPoint y: 511, endPoint x: 594, endPoint y: 541, distance: 60.0
click at [594, 541] on div "Your cloths Will be collected from here Move map to pin your exact location × D…" at bounding box center [622, 458] width 394 height 329
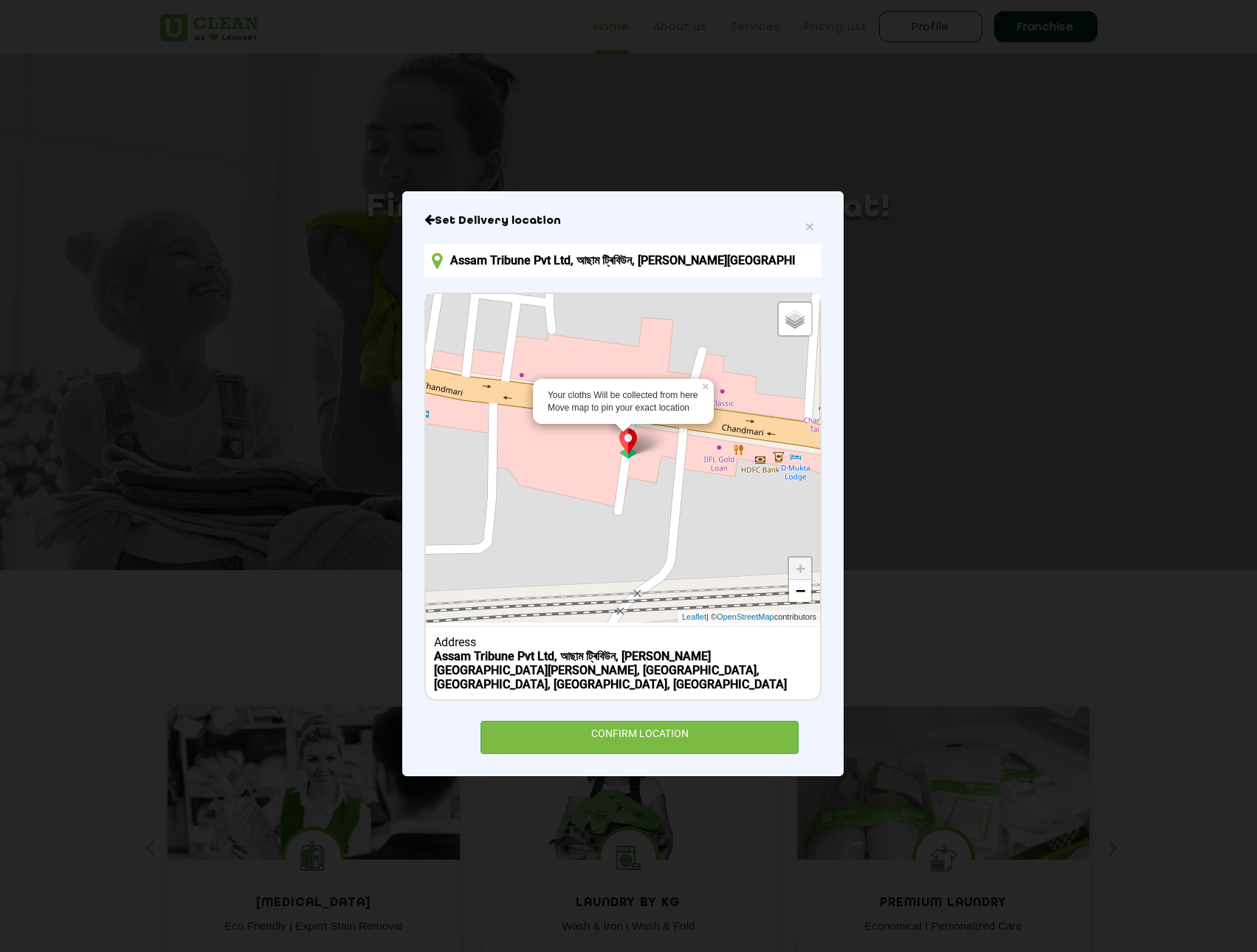
drag, startPoint x: 639, startPoint y: 506, endPoint x: 587, endPoint y: 486, distance: 55.7
click at [587, 486] on div "Your cloths Will be collected from here Move map to pin your exact location × D…" at bounding box center [622, 458] width 394 height 329
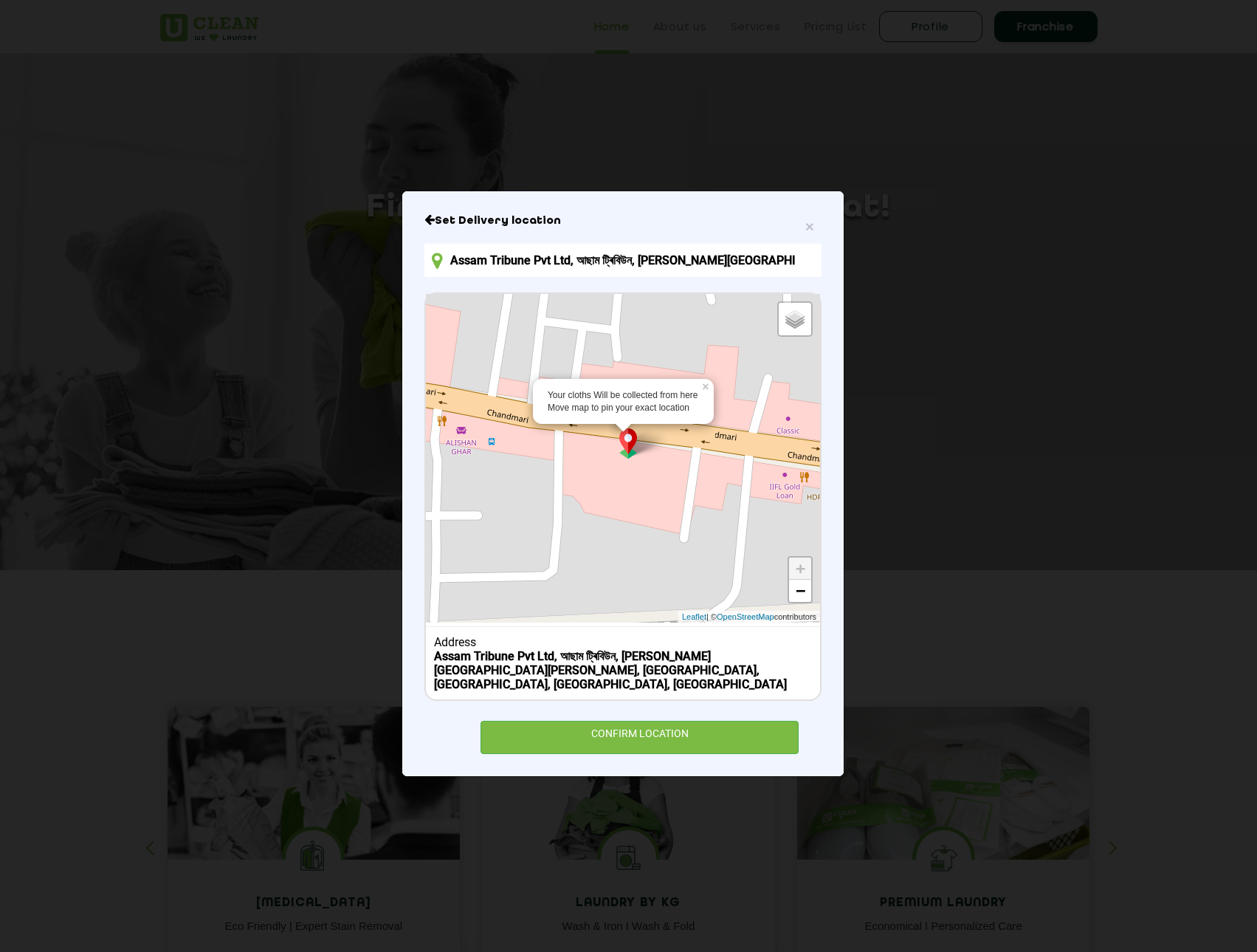
drag, startPoint x: 628, startPoint y: 496, endPoint x: 696, endPoint y: 522, distance: 72.8
click at [696, 522] on div "Your cloths Will be collected from here Move map to pin your exact location × D…" at bounding box center [622, 458] width 394 height 329
click at [607, 254] on input "Assam Tribune Pvt Ltd, আছাম ট্ৰিবিউন, Maniram Dewan Road, Nizarpar, Krishna Nag…" at bounding box center [623, 261] width 397 height 33
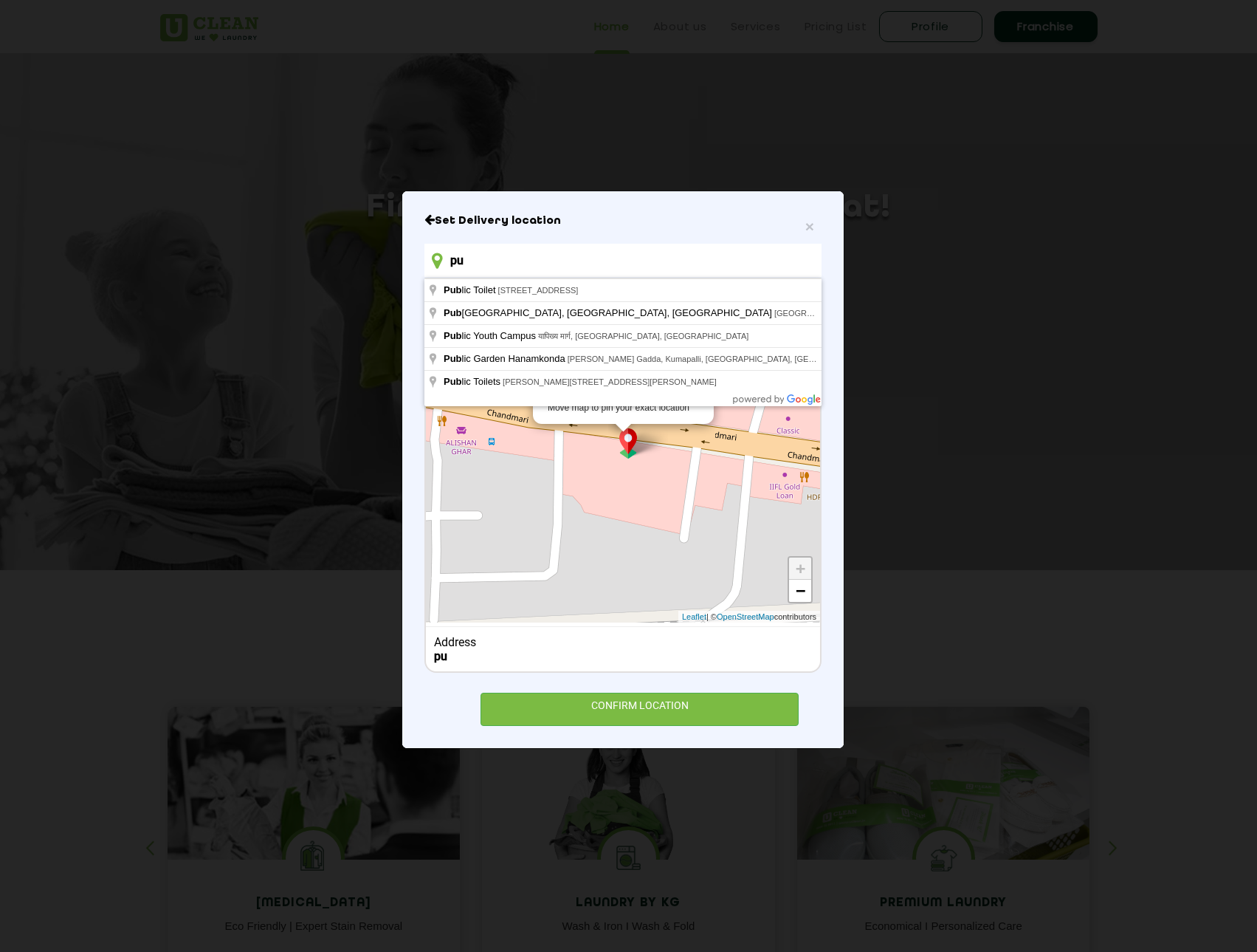
type input "p"
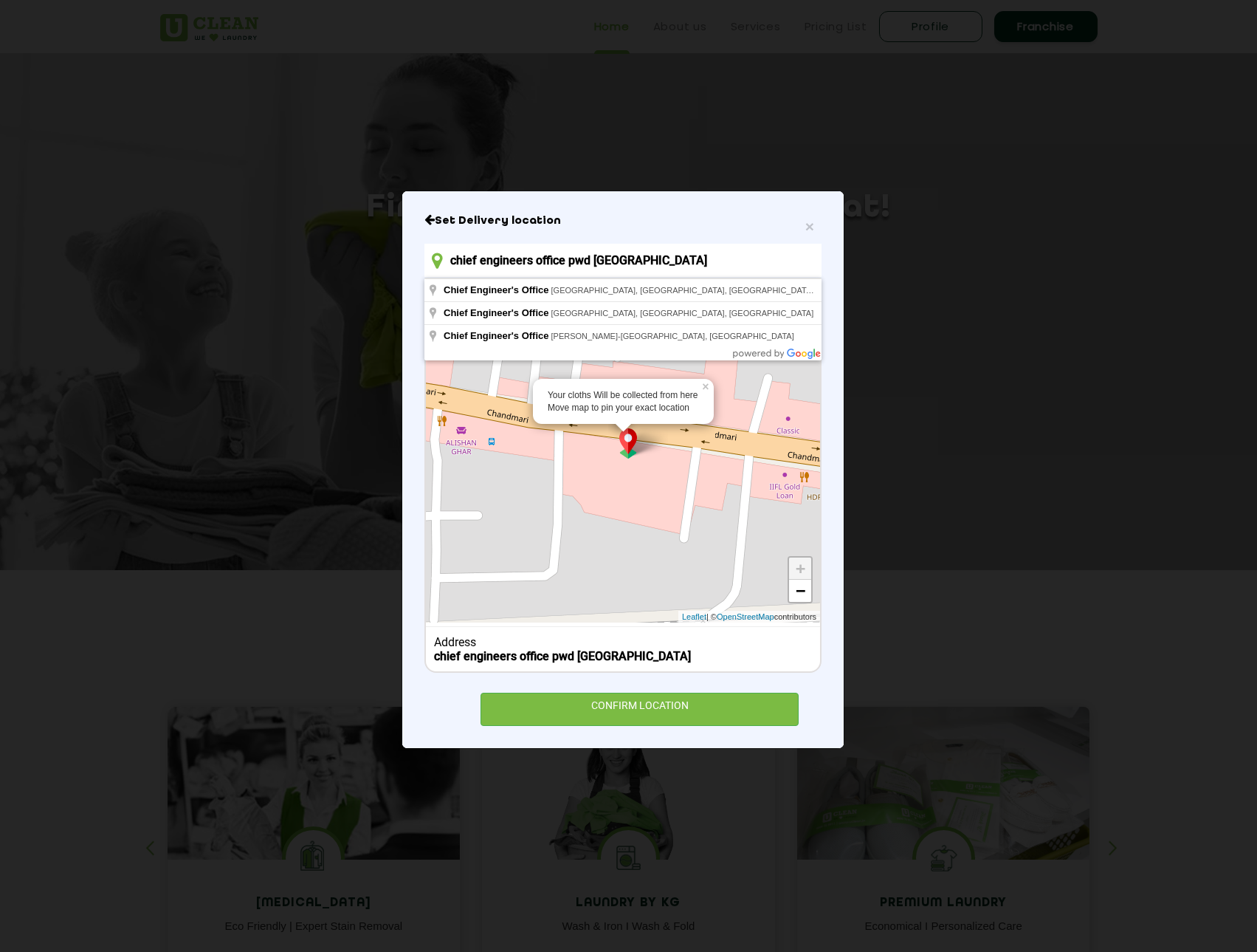
drag, startPoint x: 625, startPoint y: 254, endPoint x: 448, endPoint y: 274, distance: 178.1
click at [448, 274] on input "chief engineers office pwd assam" at bounding box center [623, 261] width 397 height 33
paste input "Office Of the Chief Engineer PWD Building"
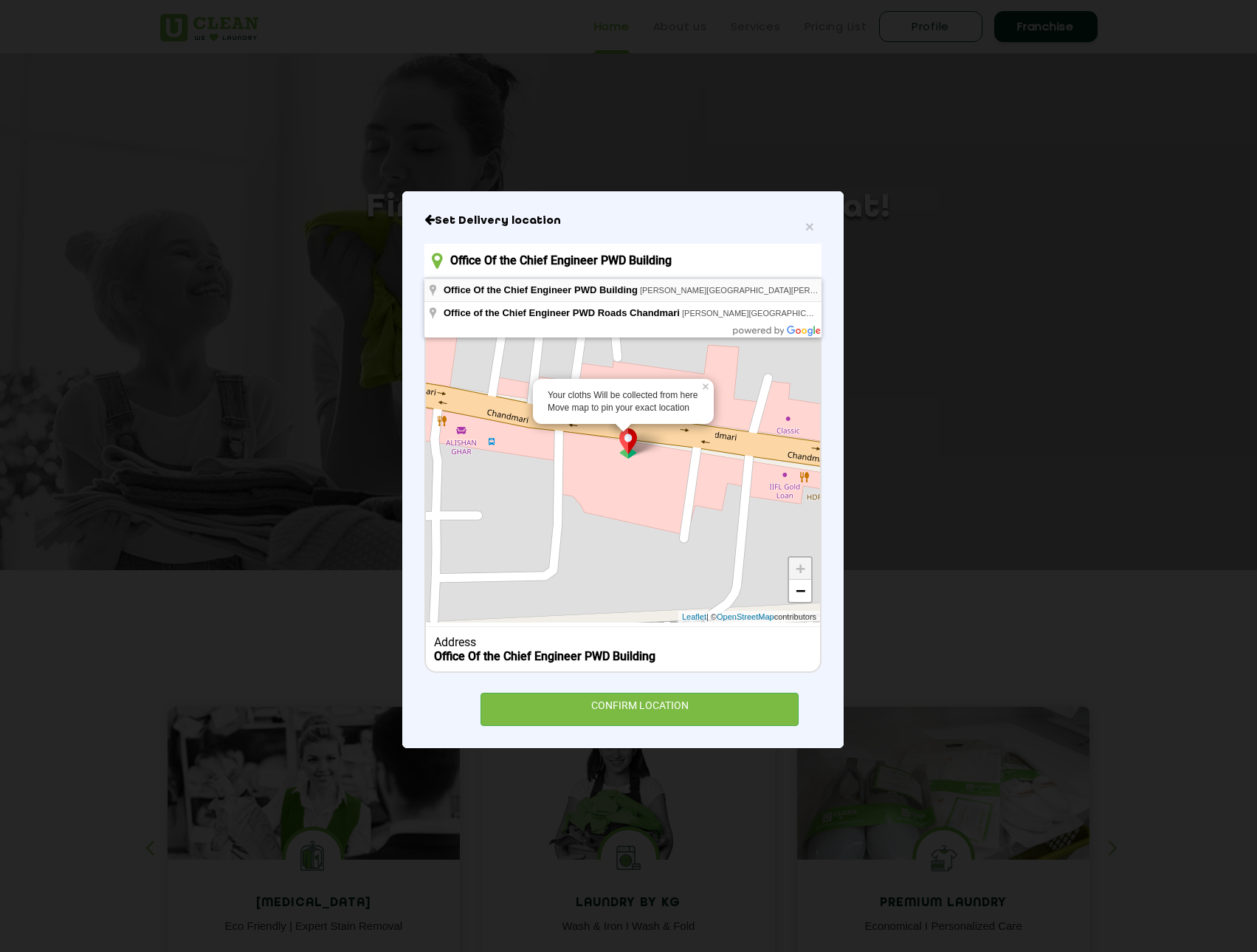
type input "Office Of the Chief Engineer PWD Building, Maniram Dewan Road, Krishna Nagar, C…"
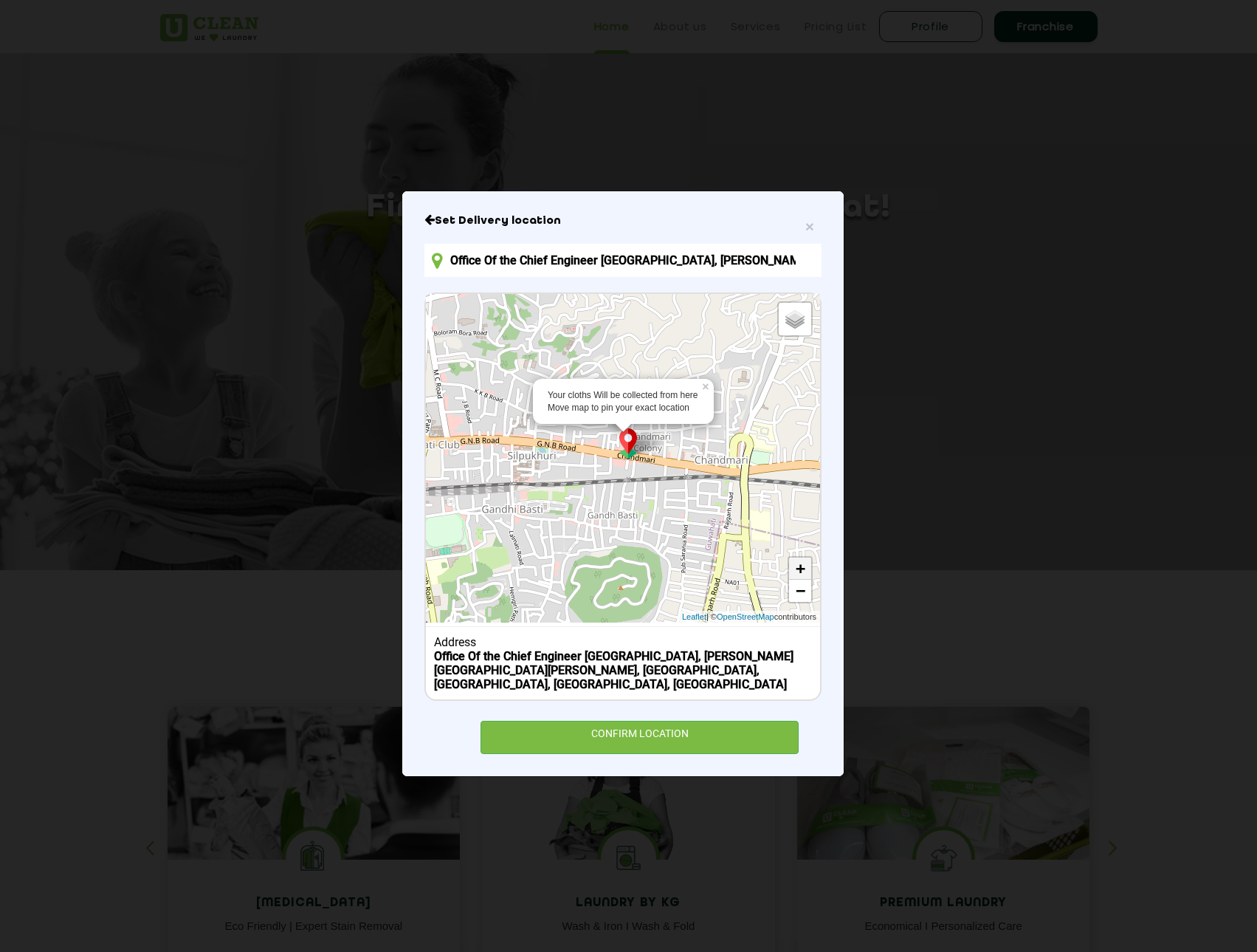
click at [797, 563] on link "+" at bounding box center [800, 568] width 22 height 22
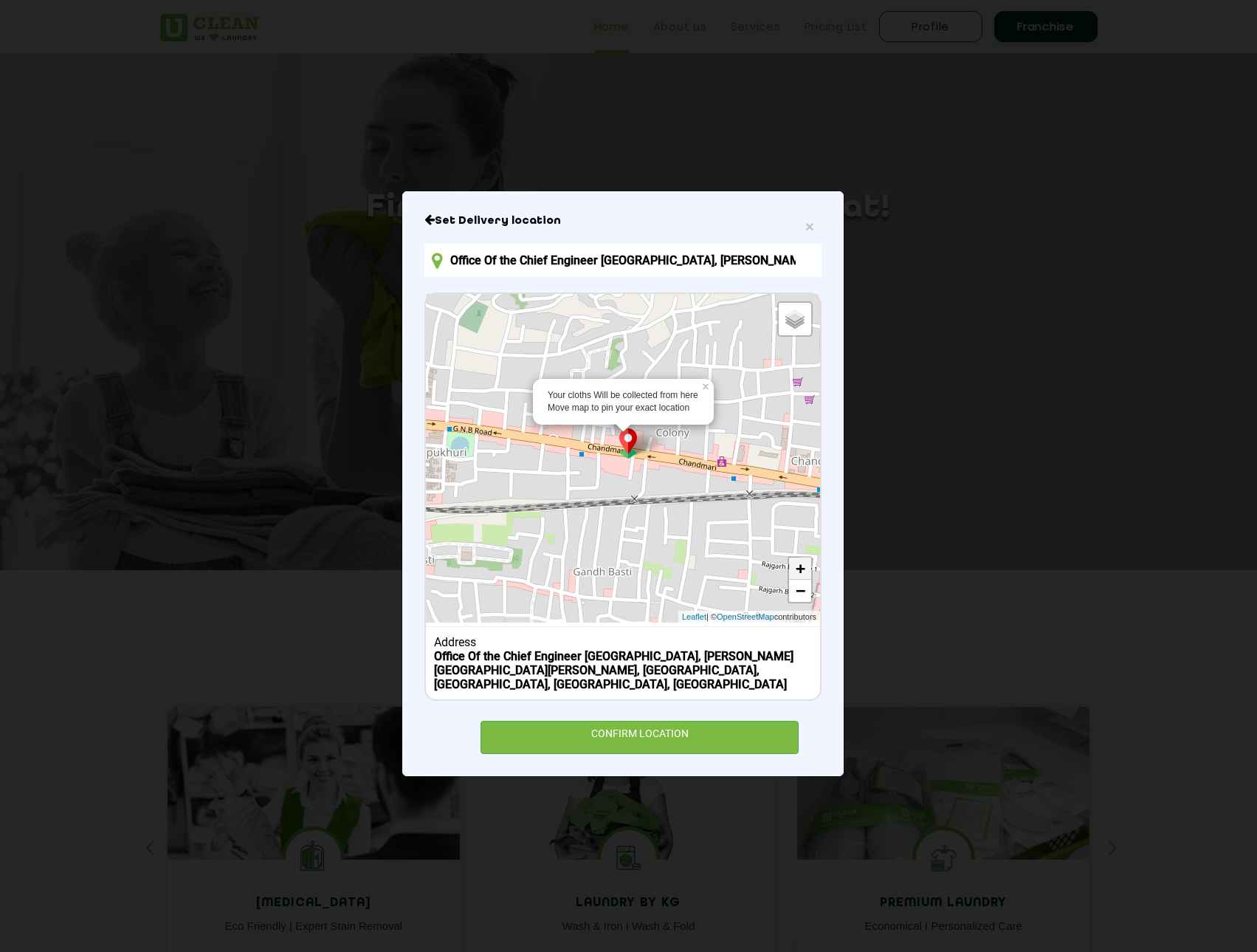
click at [797, 563] on link "+" at bounding box center [800, 568] width 22 height 22
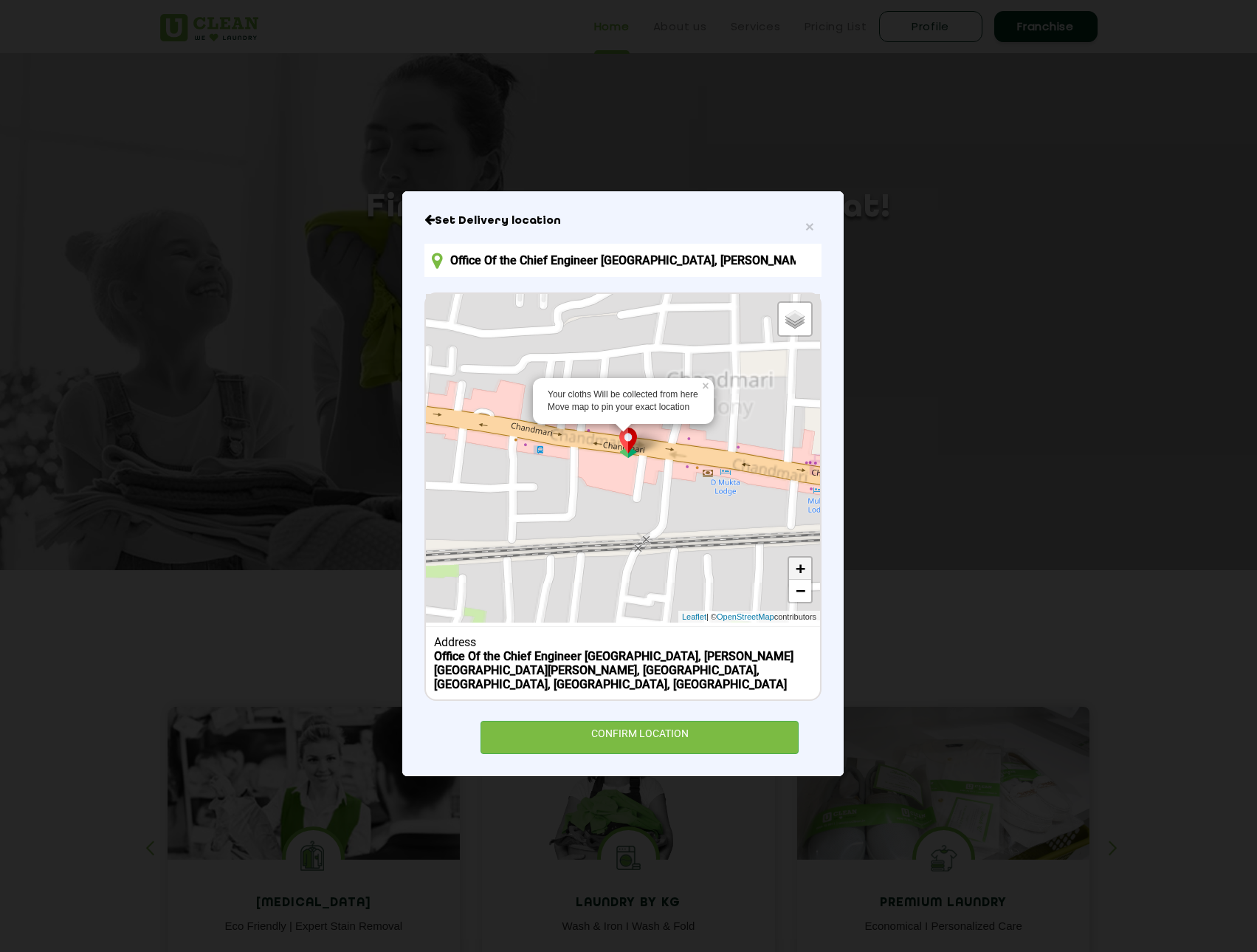
click at [797, 563] on link "+" at bounding box center [800, 568] width 22 height 22
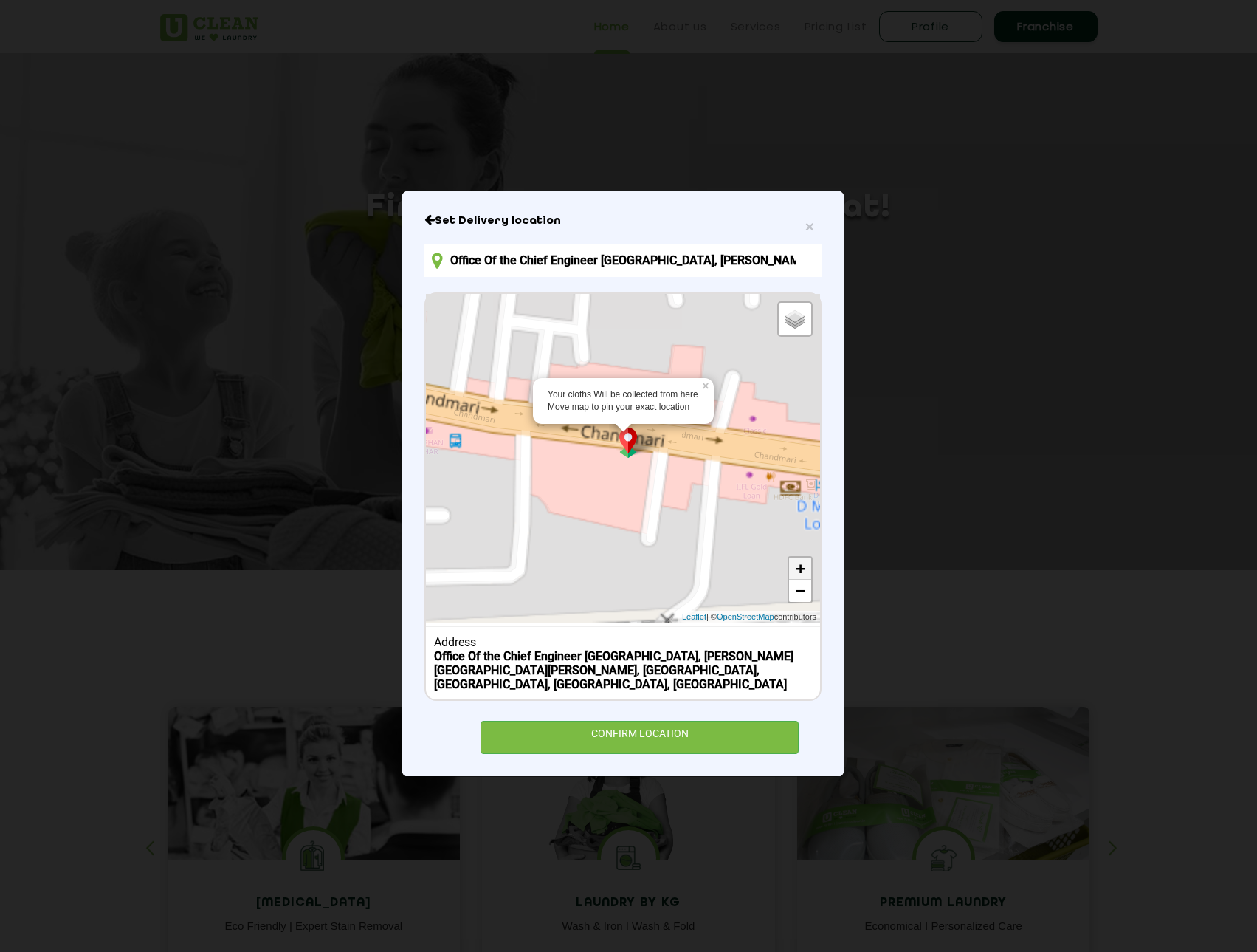
click at [797, 563] on link "+" at bounding box center [800, 568] width 22 height 22
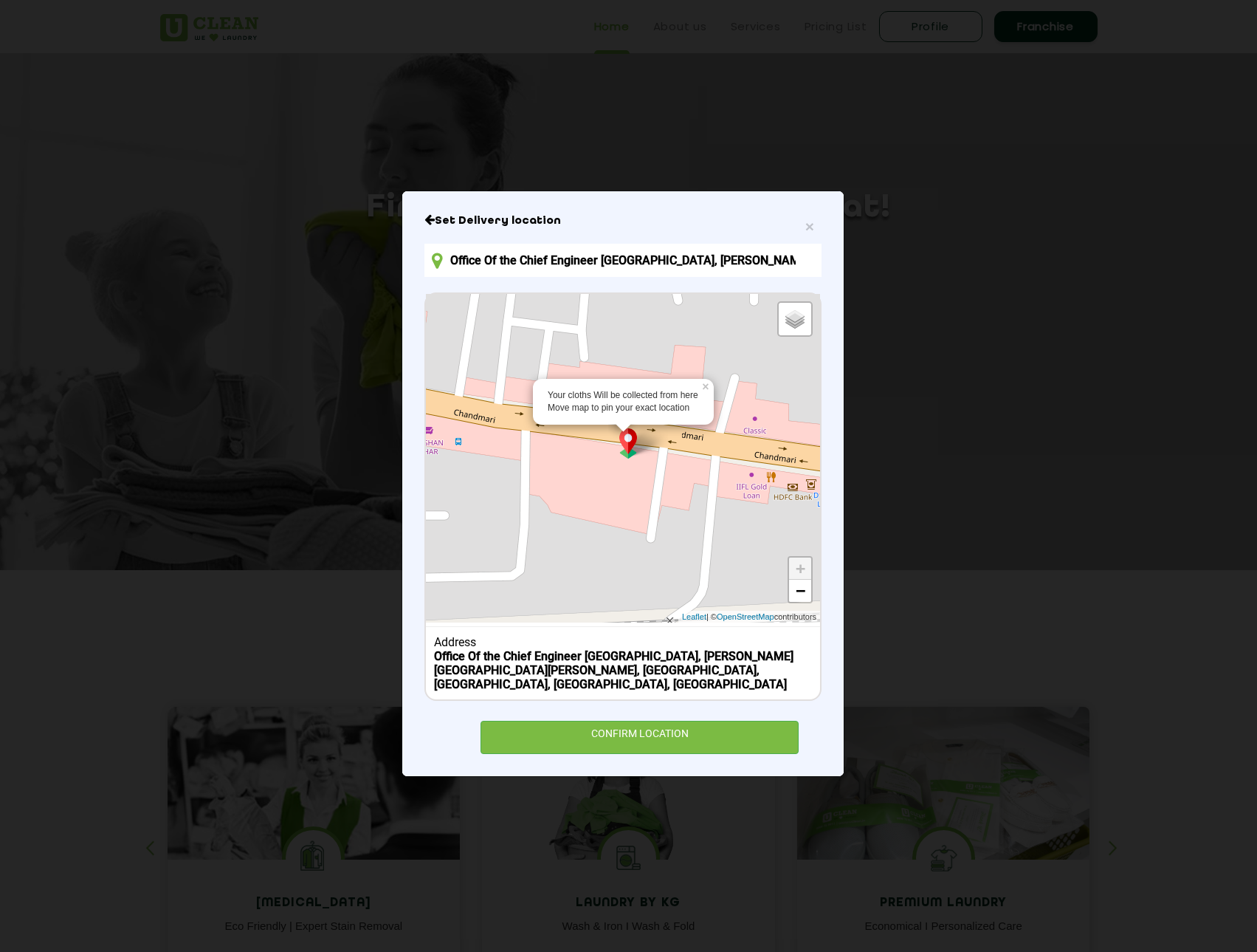
click at [797, 563] on link "+" at bounding box center [800, 568] width 22 height 22
click at [691, 726] on div "CONFIRM LOCATION" at bounding box center [640, 737] width 318 height 33
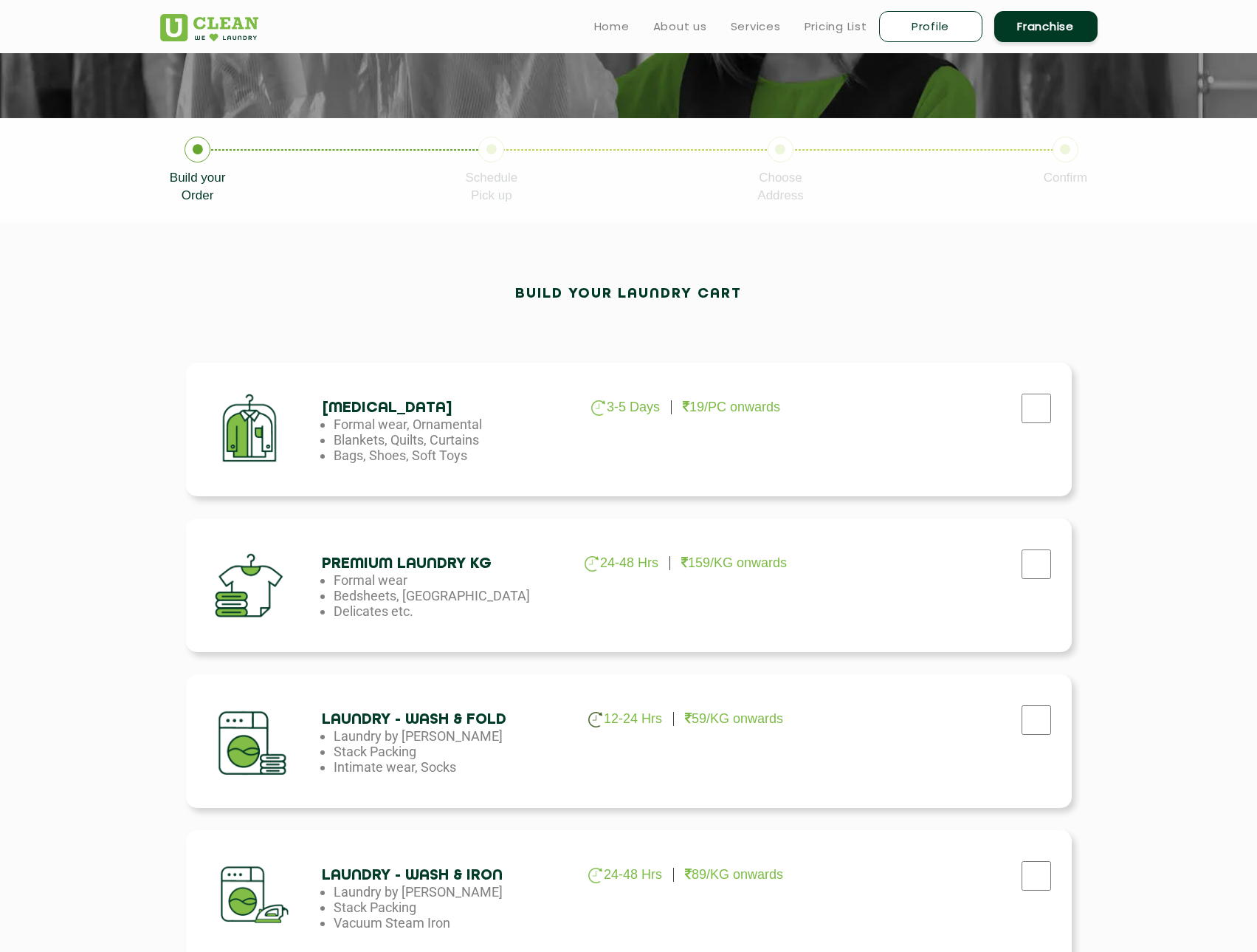
scroll to position [221, 0]
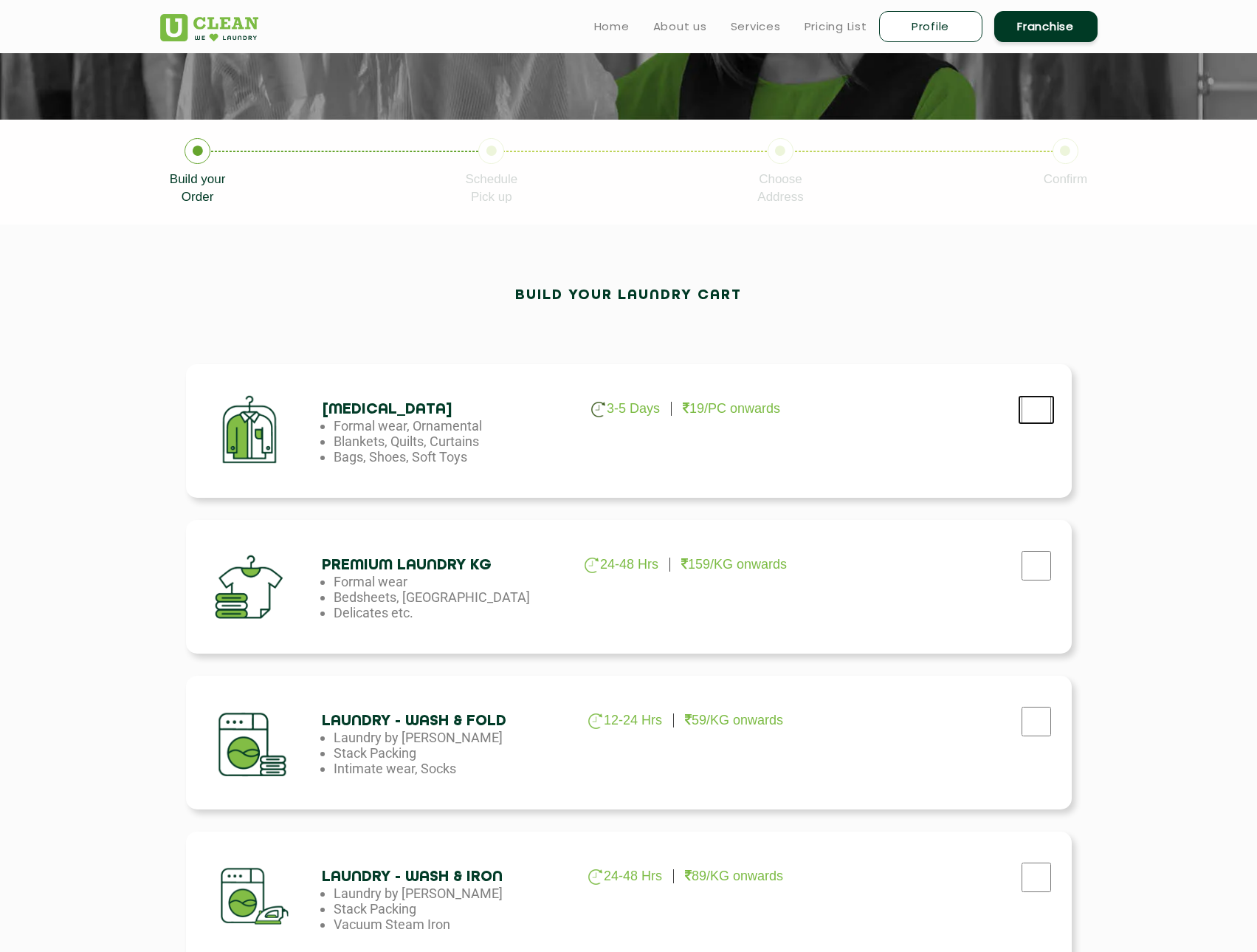
click at [1037, 407] on input "checkbox" at bounding box center [1037, 410] width 37 height 30
checkbox input "true"
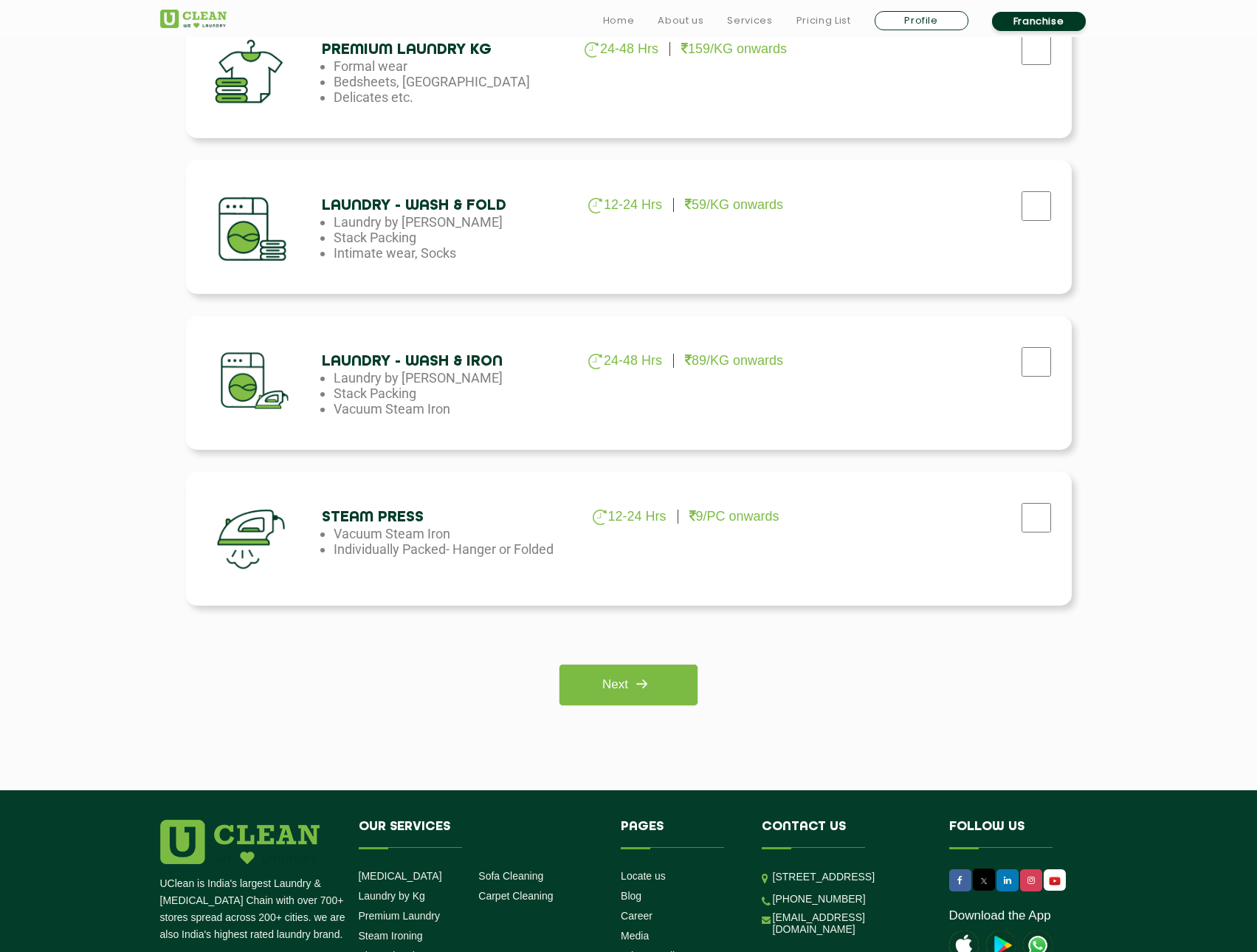
scroll to position [739, 0]
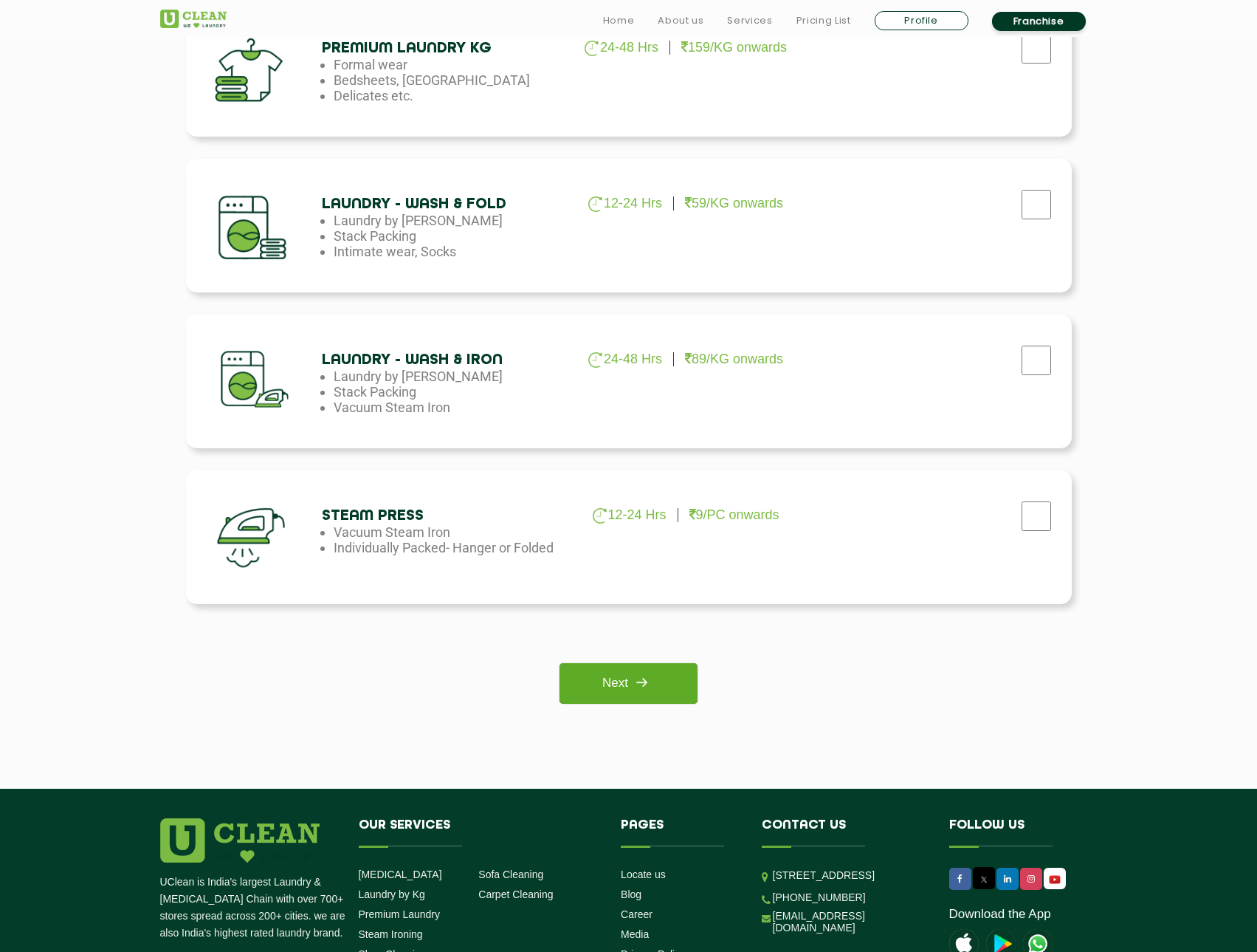
click at [636, 678] on img at bounding box center [642, 682] width 26 height 26
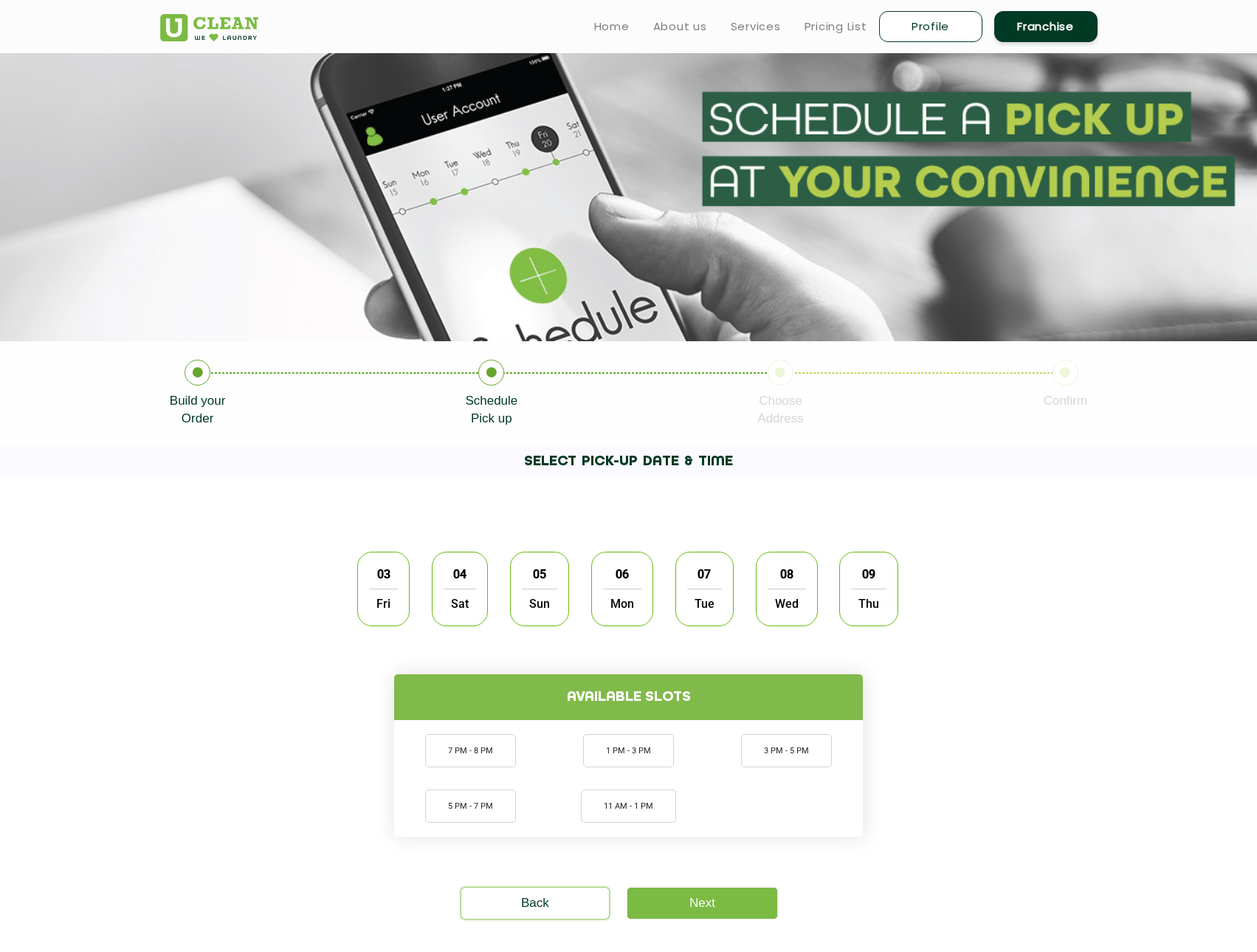
click at [382, 597] on span "Fri" at bounding box center [383, 603] width 29 height 30
click at [472, 753] on li "7 PM - 8 PM" at bounding box center [470, 751] width 91 height 33
click at [725, 911] on link "Next" at bounding box center [702, 902] width 149 height 31
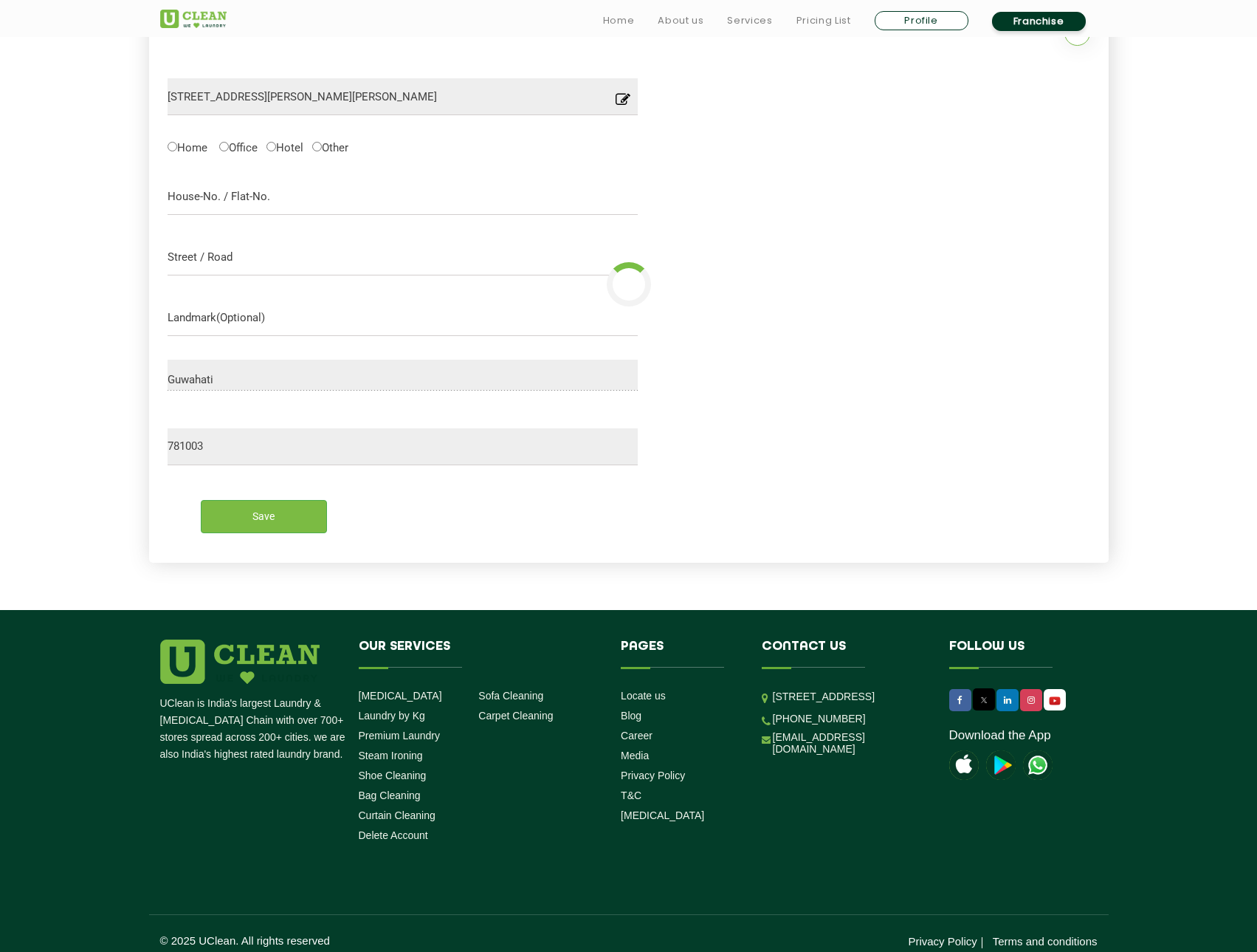
scroll to position [471, 0]
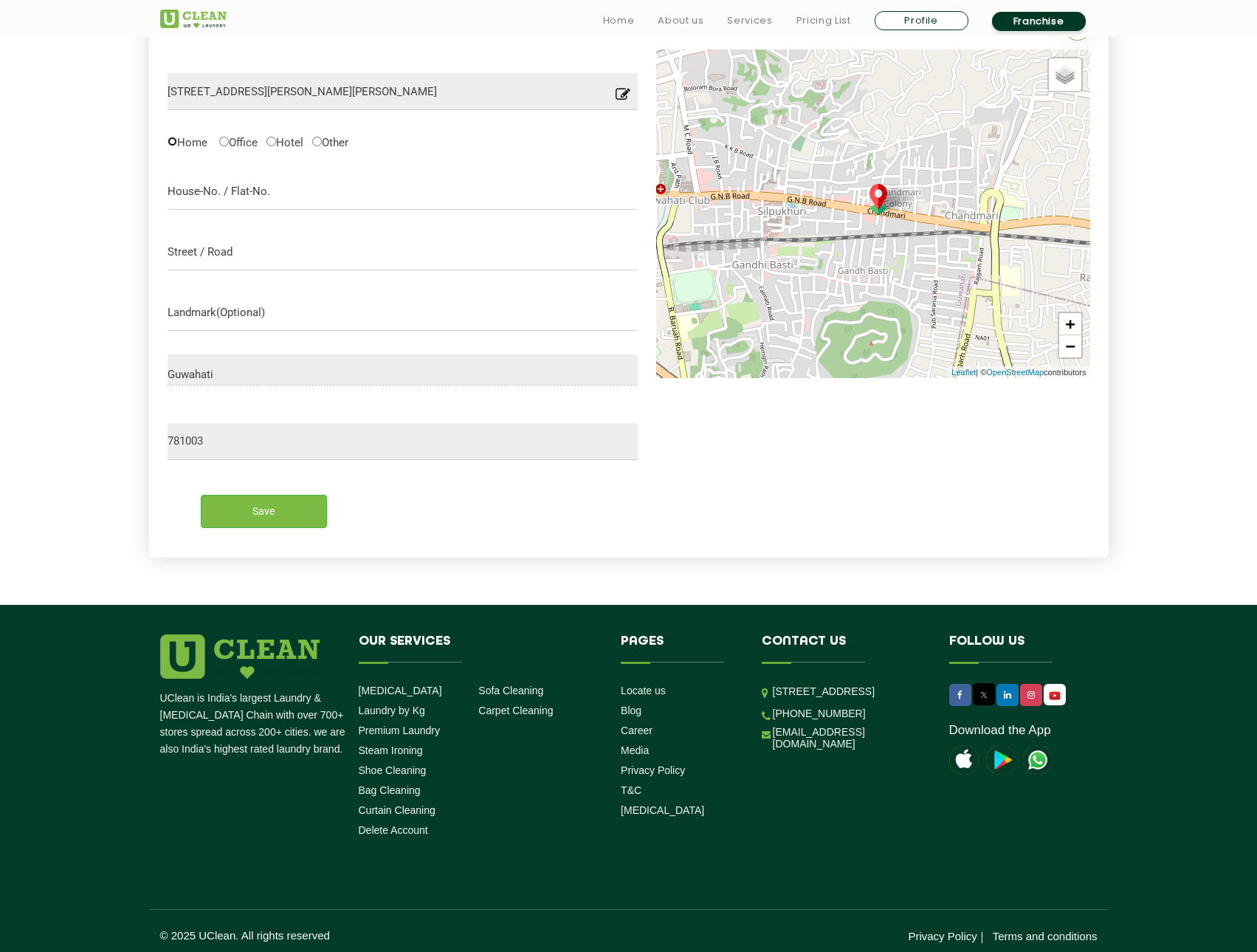
click at [173, 144] on input "Home" at bounding box center [172, 141] width 10 height 10
radio input "true"
click at [288, 201] on input "text" at bounding box center [403, 191] width 471 height 37
click at [279, 318] on input "text" at bounding box center [403, 312] width 471 height 37
type input "SBI ATM"
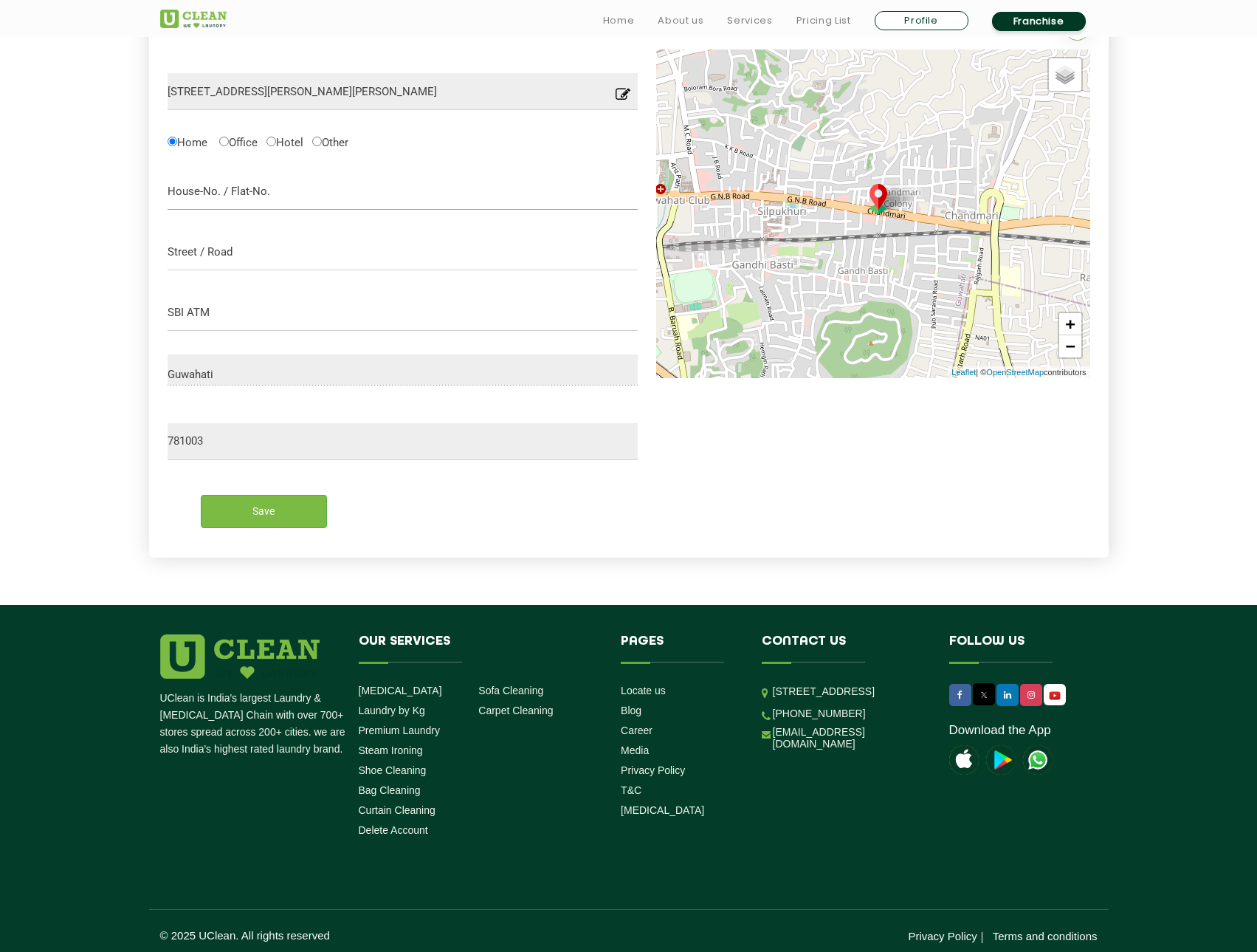
click at [282, 192] on input "text" at bounding box center [403, 191] width 471 height 37
type input "PWD Colony, Chief engineers office campus"
click at [257, 251] on input "text" at bounding box center [403, 252] width 471 height 37
type input "GNB Road"
click at [259, 502] on input "Save" at bounding box center [264, 511] width 126 height 33
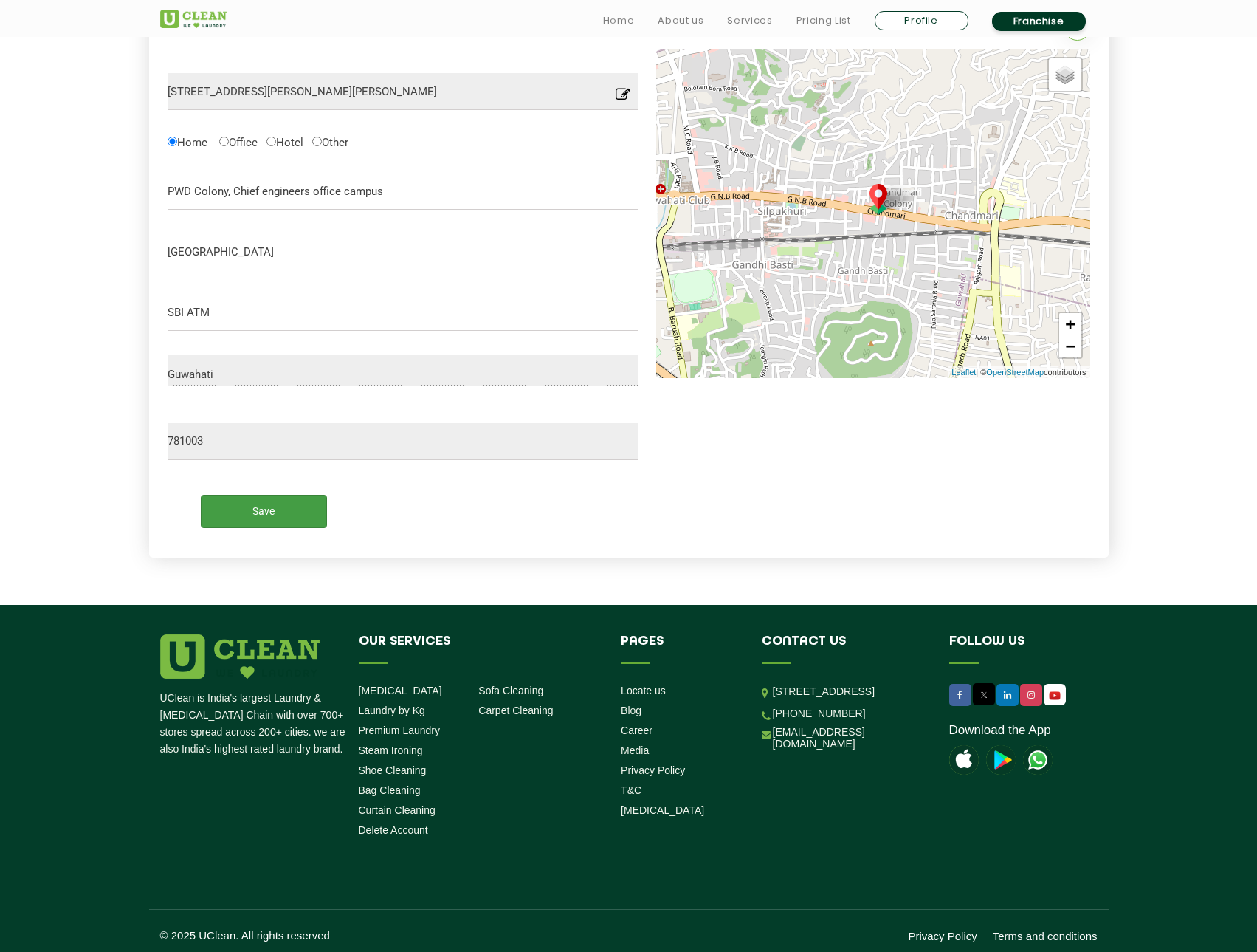
scroll to position [0, 0]
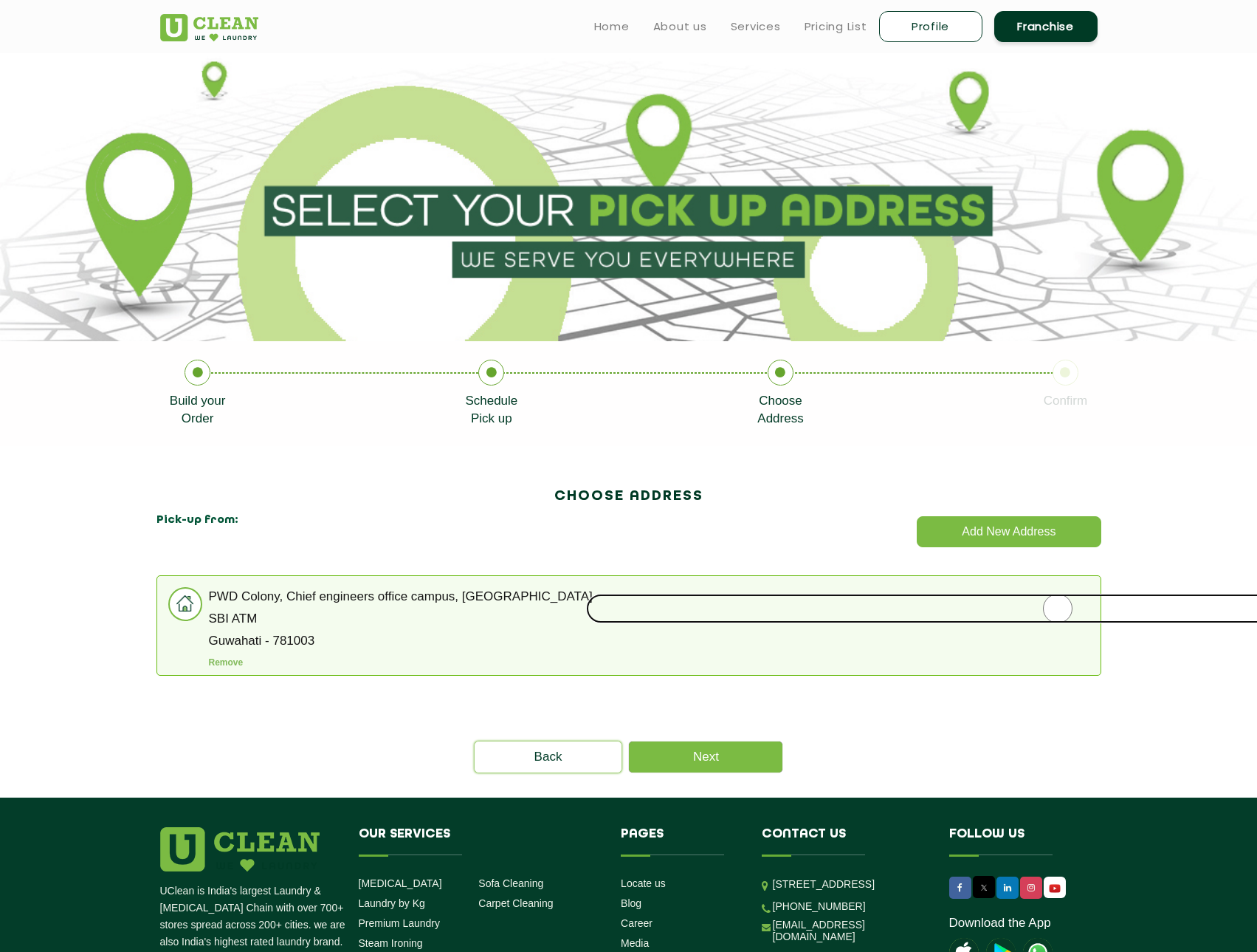
click at [1059, 610] on input "radio" at bounding box center [1058, 608] width 943 height 30
radio input "true"
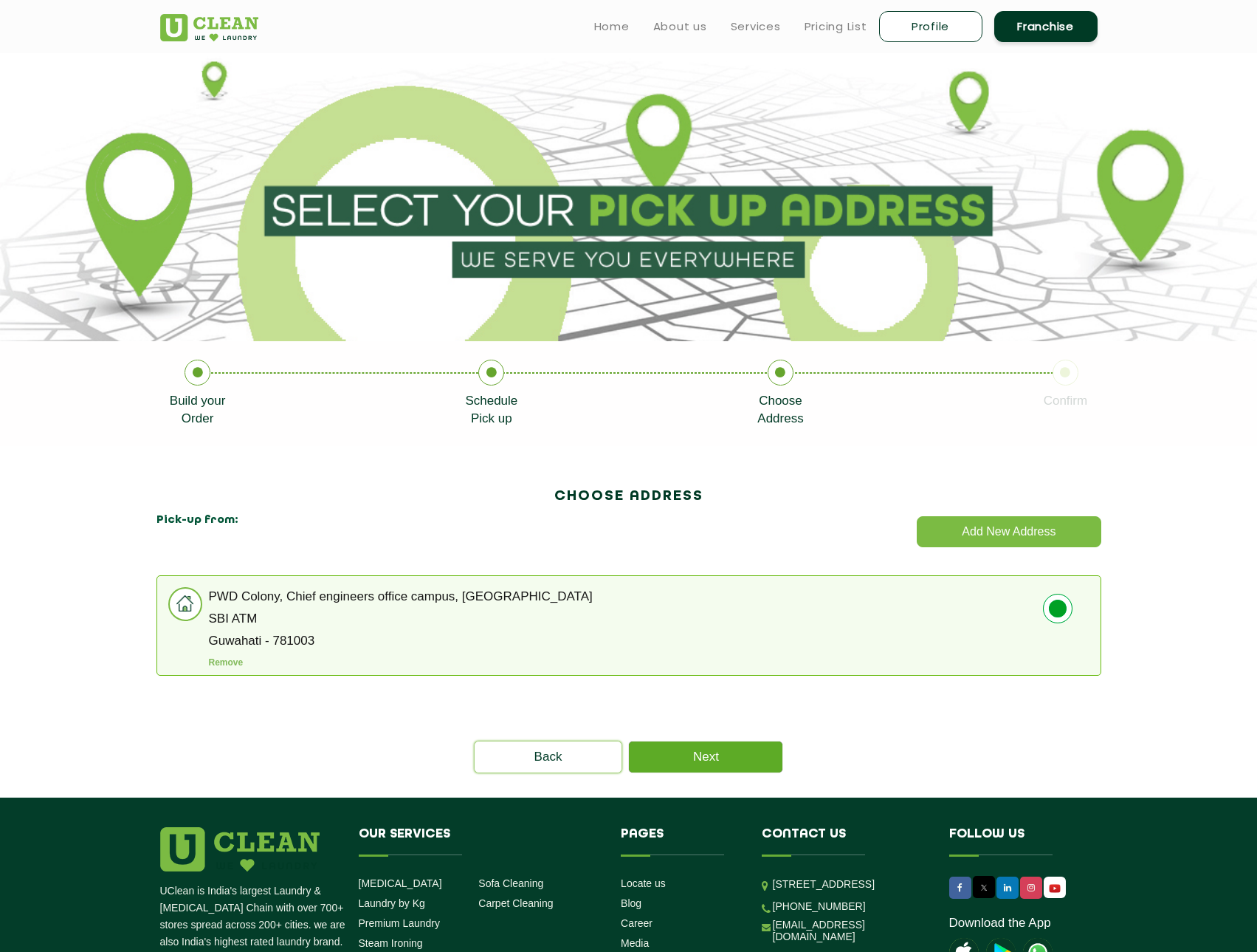
click at [746, 755] on link "Next" at bounding box center [706, 756] width 154 height 31
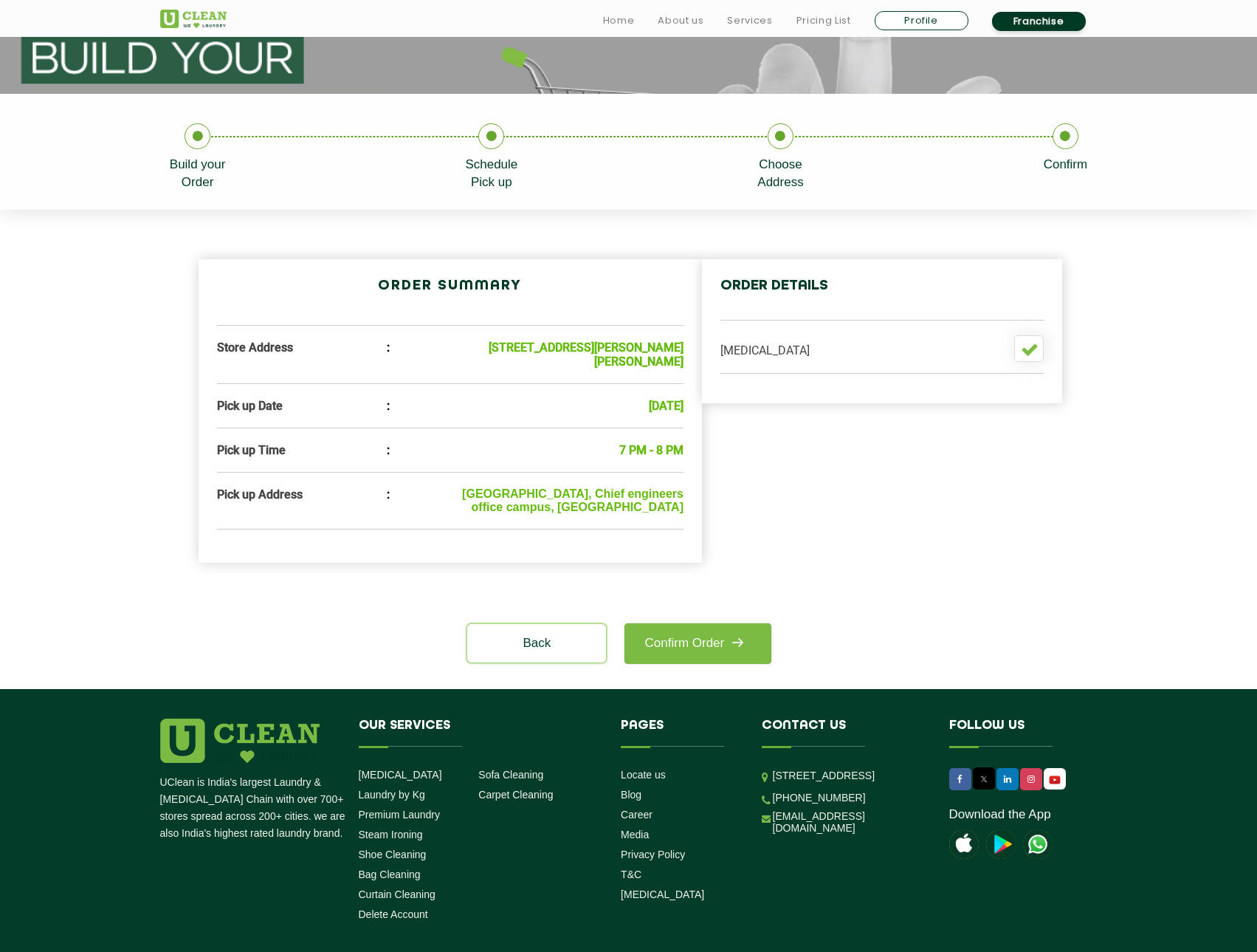
scroll to position [295, 0]
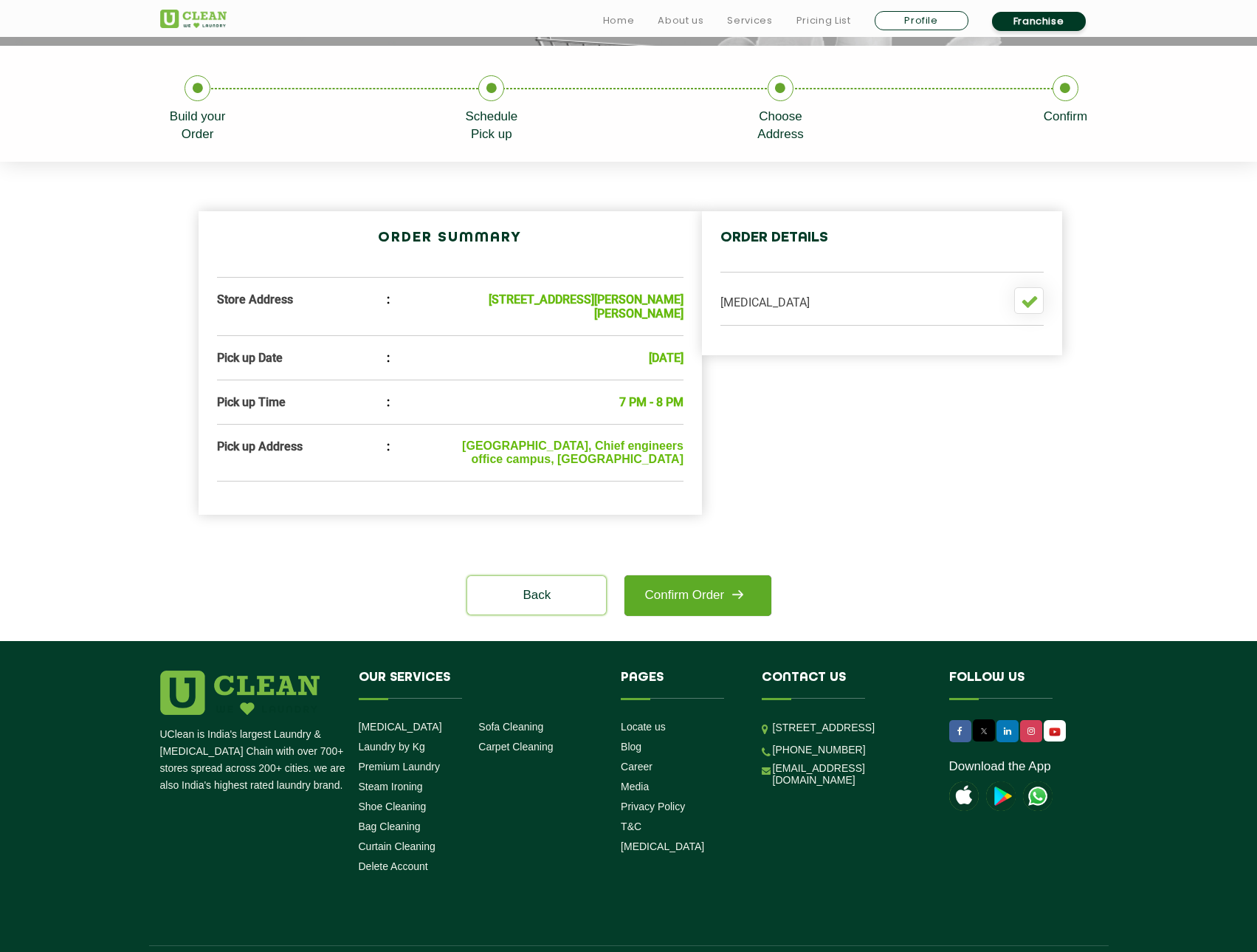
click at [744, 606] on img at bounding box center [738, 594] width 26 height 26
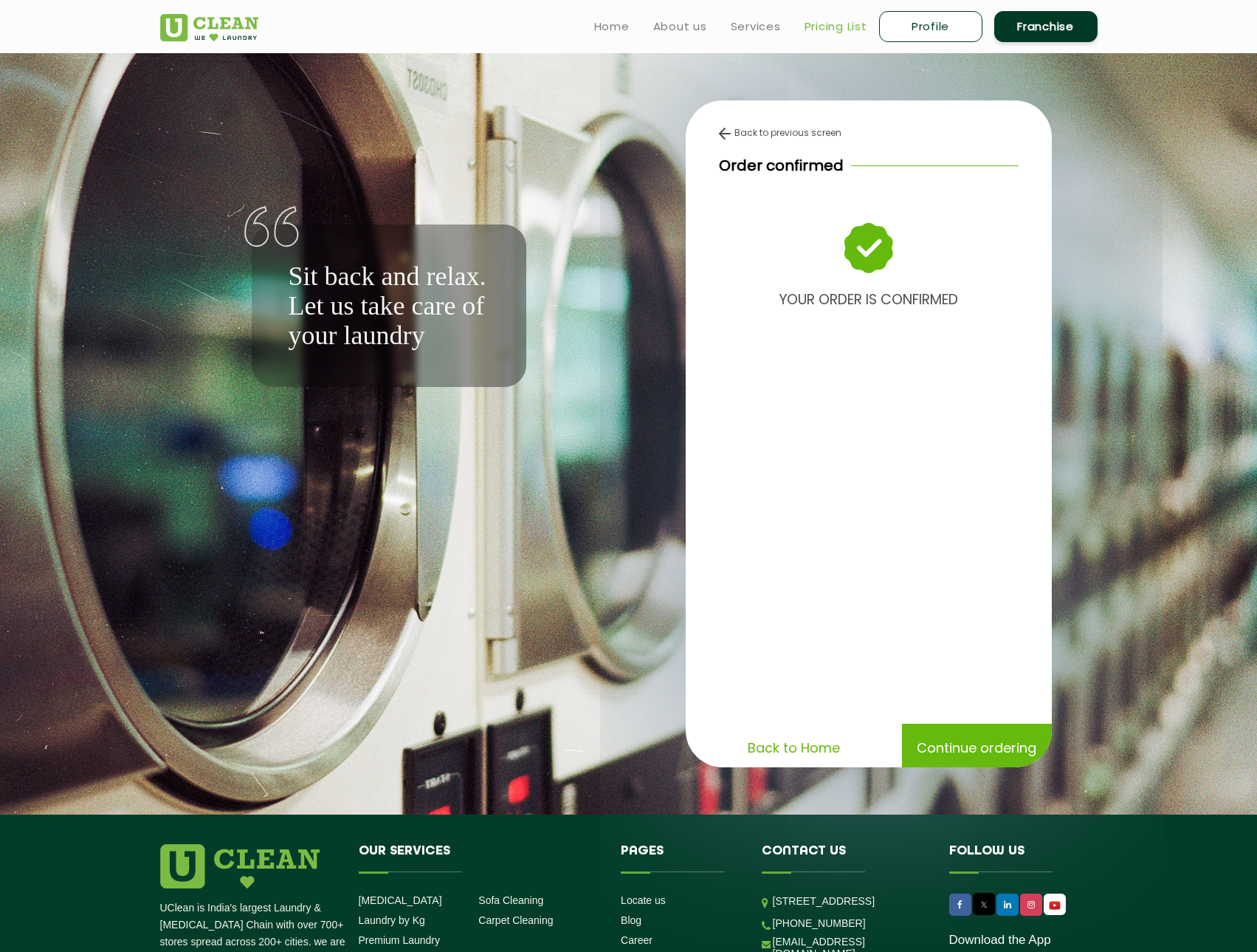
click at [836, 29] on link "Pricing List" at bounding box center [837, 26] width 63 height 17
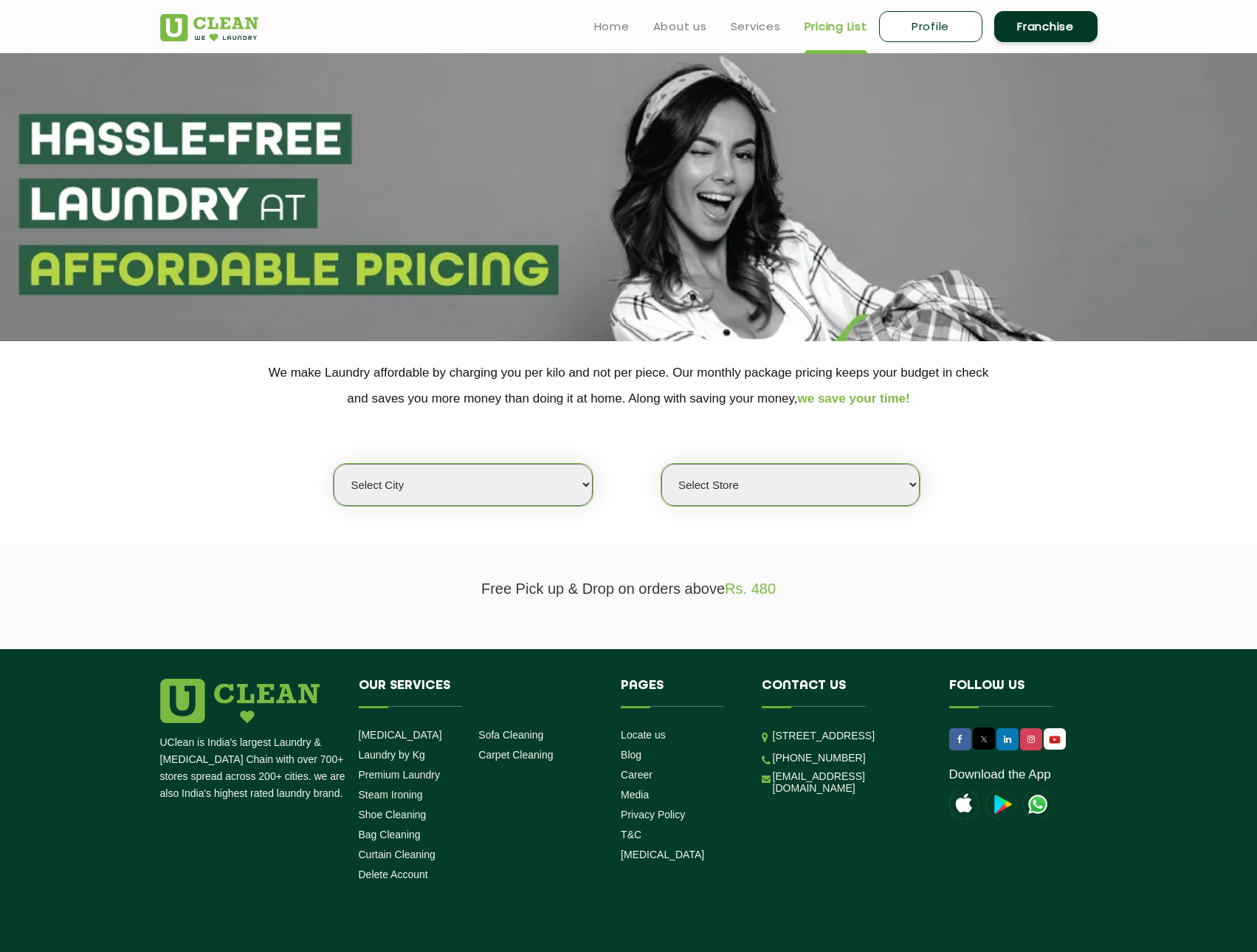
select select "0"
